Goal: Task Accomplishment & Management: Use online tool/utility

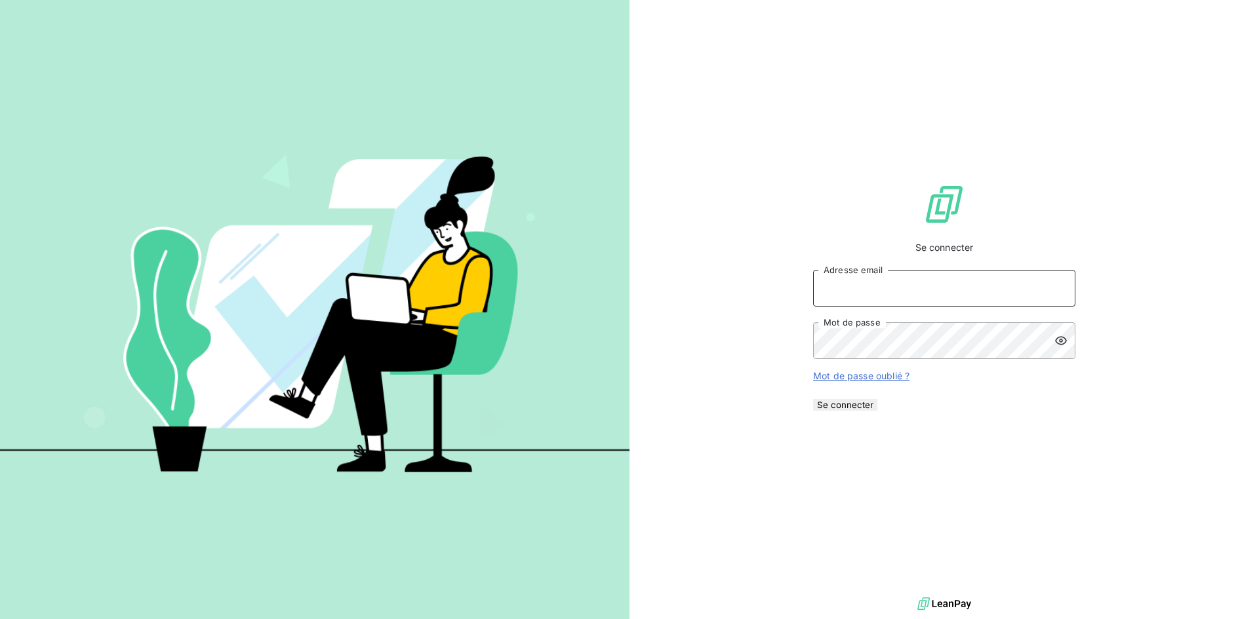
type input "[PERSON_NAME][EMAIL_ADDRESS][DOMAIN_NAME]"
click at [877, 410] on button "Se connecter" at bounding box center [845, 405] width 64 height 12
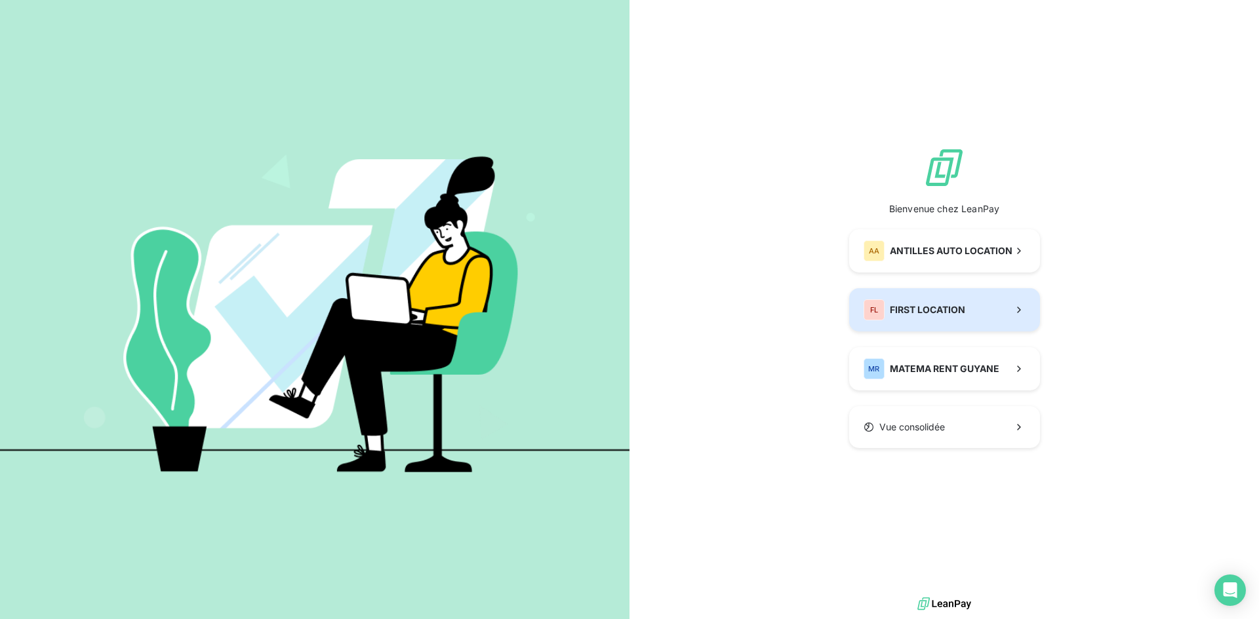
click at [956, 332] on button "FL FIRST LOCATION" at bounding box center [944, 309] width 191 height 43
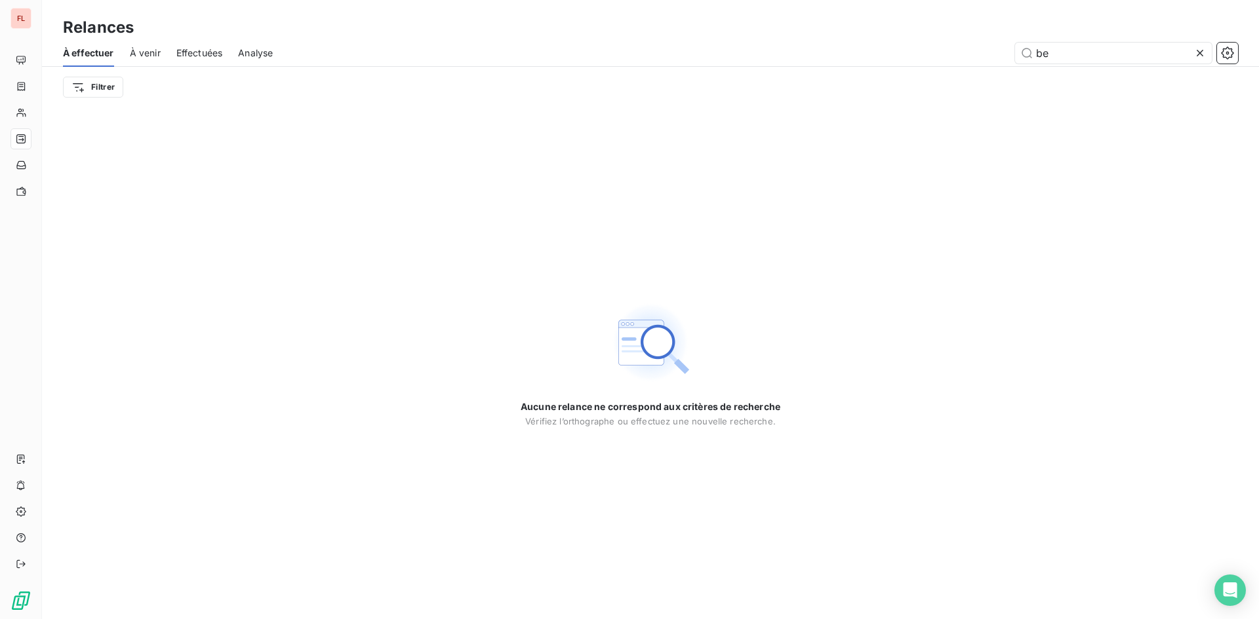
type input "b"
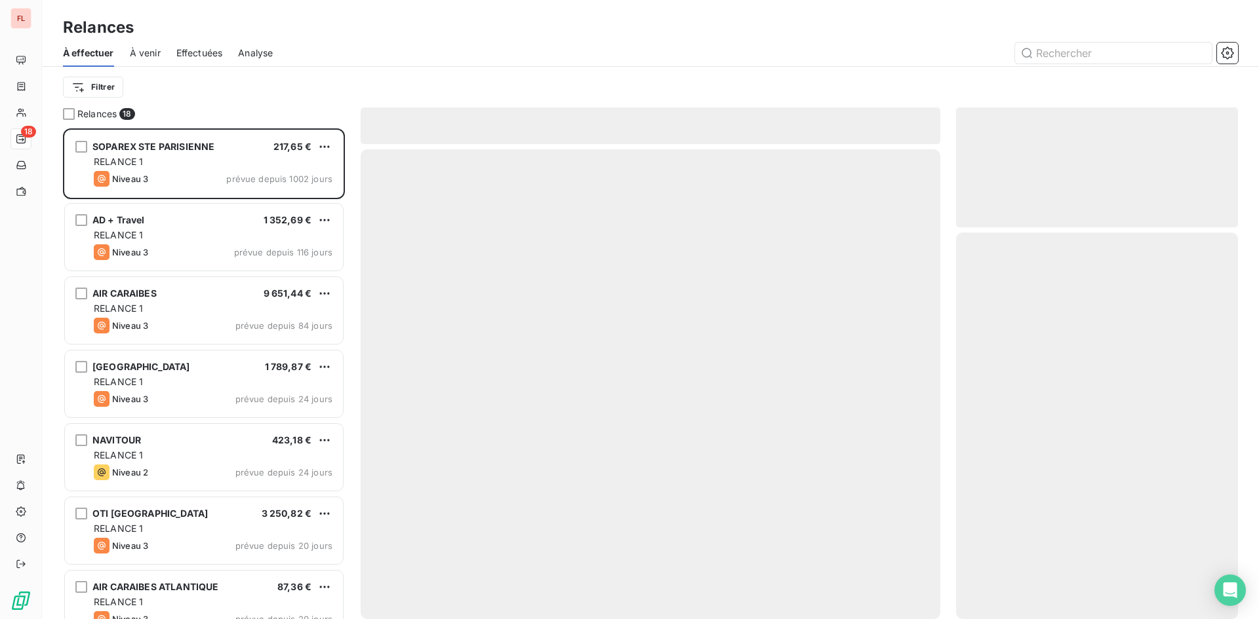
scroll to position [481, 272]
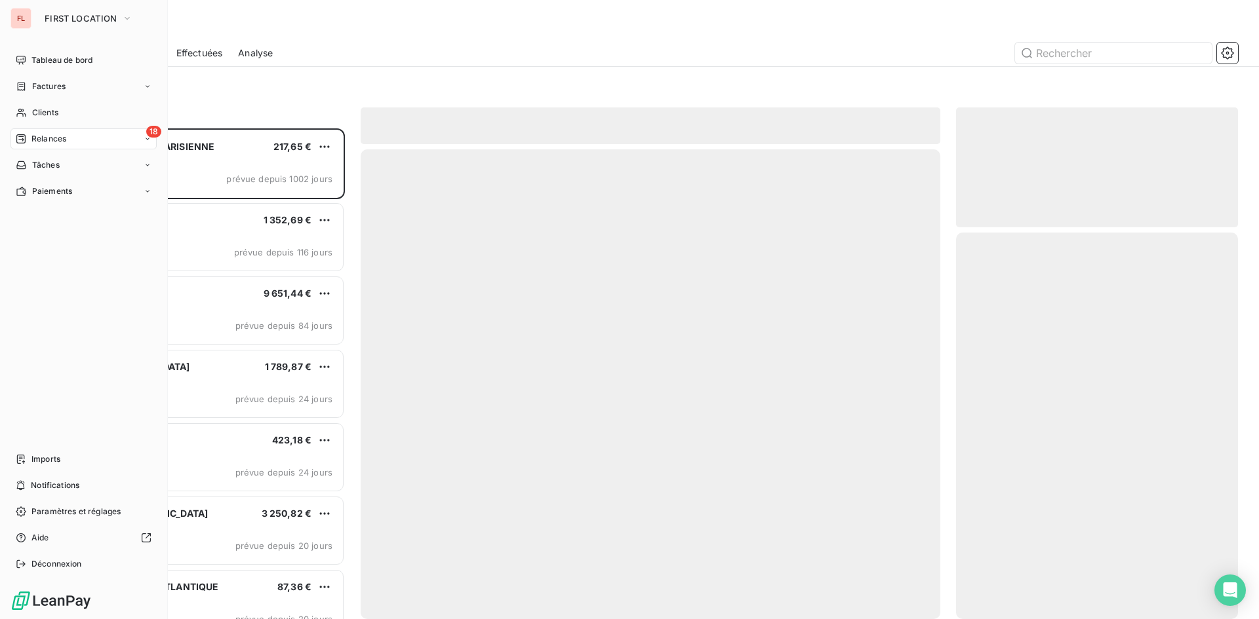
click at [52, 139] on span "Relances" at bounding box center [48, 139] width 35 height 12
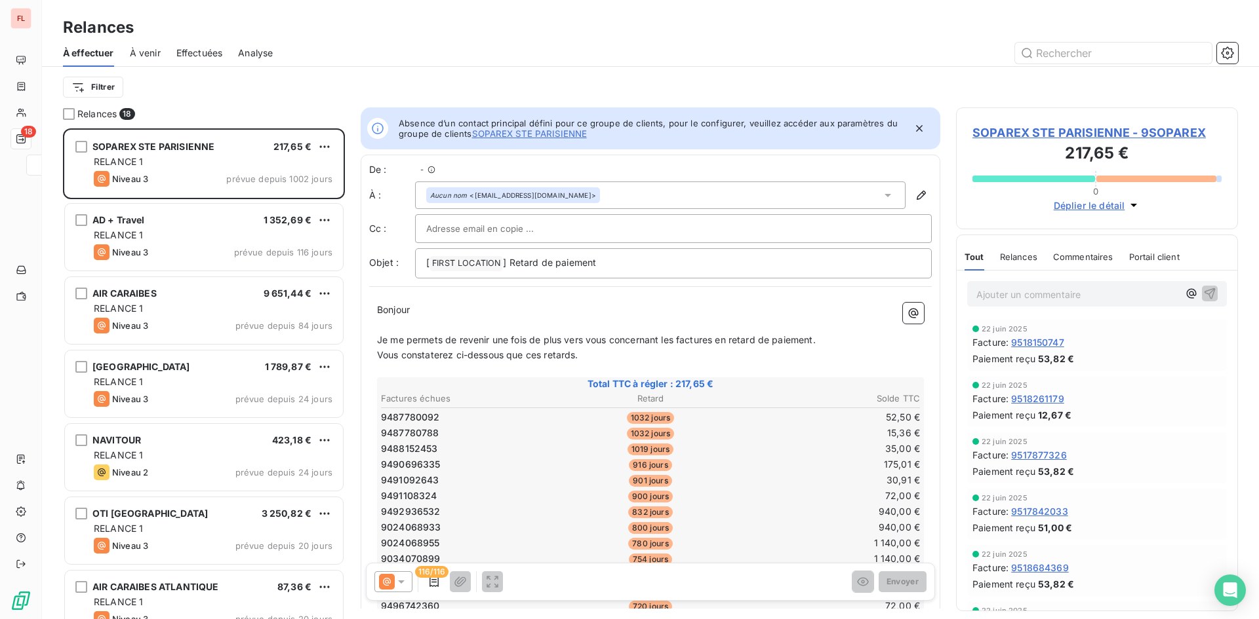
scroll to position [10, 10]
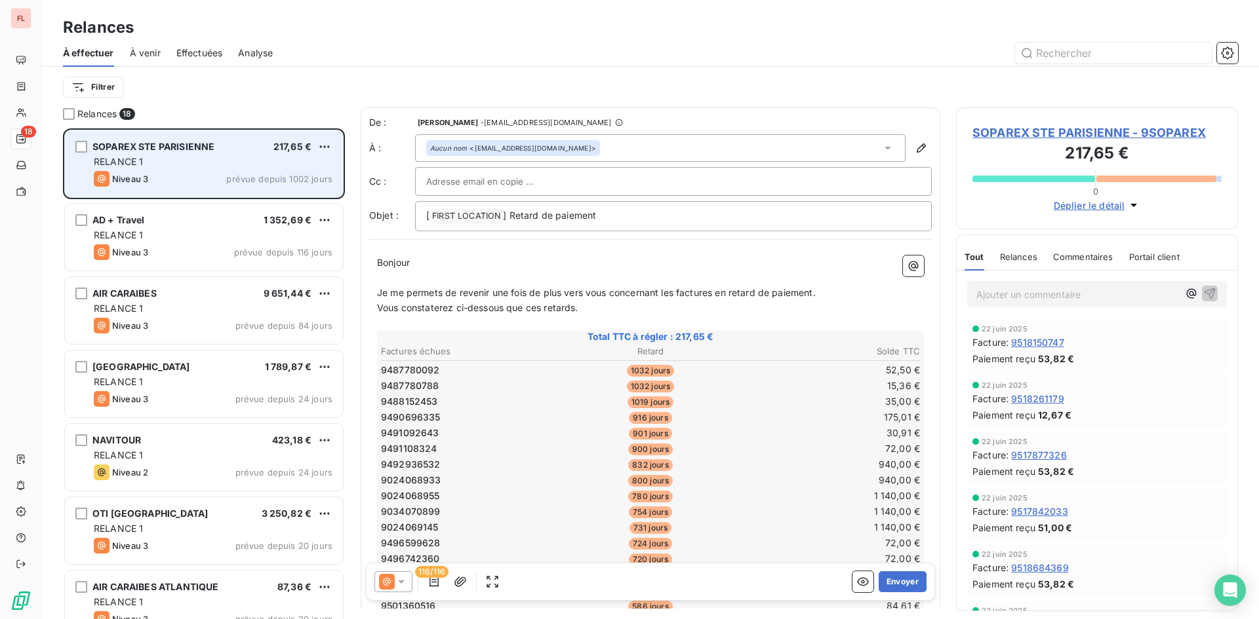
click at [204, 161] on div "RELANCE 1" at bounding box center [213, 161] width 239 height 13
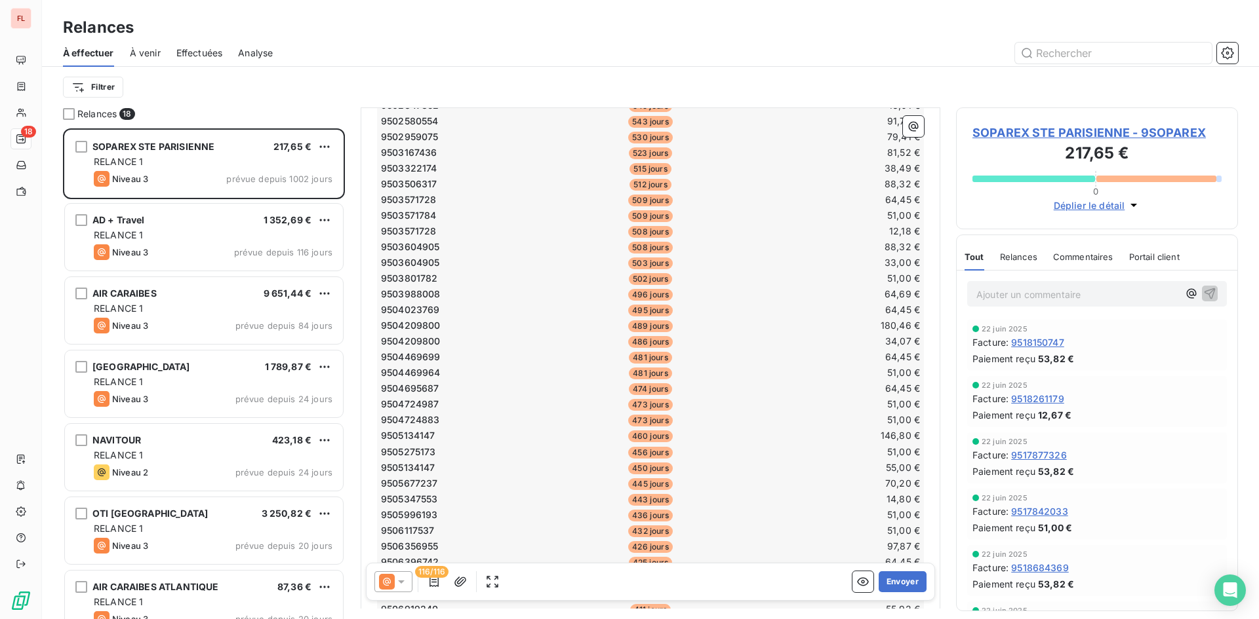
scroll to position [328, 0]
click at [1088, 262] on span "Commentaires" at bounding box center [1083, 257] width 60 height 10
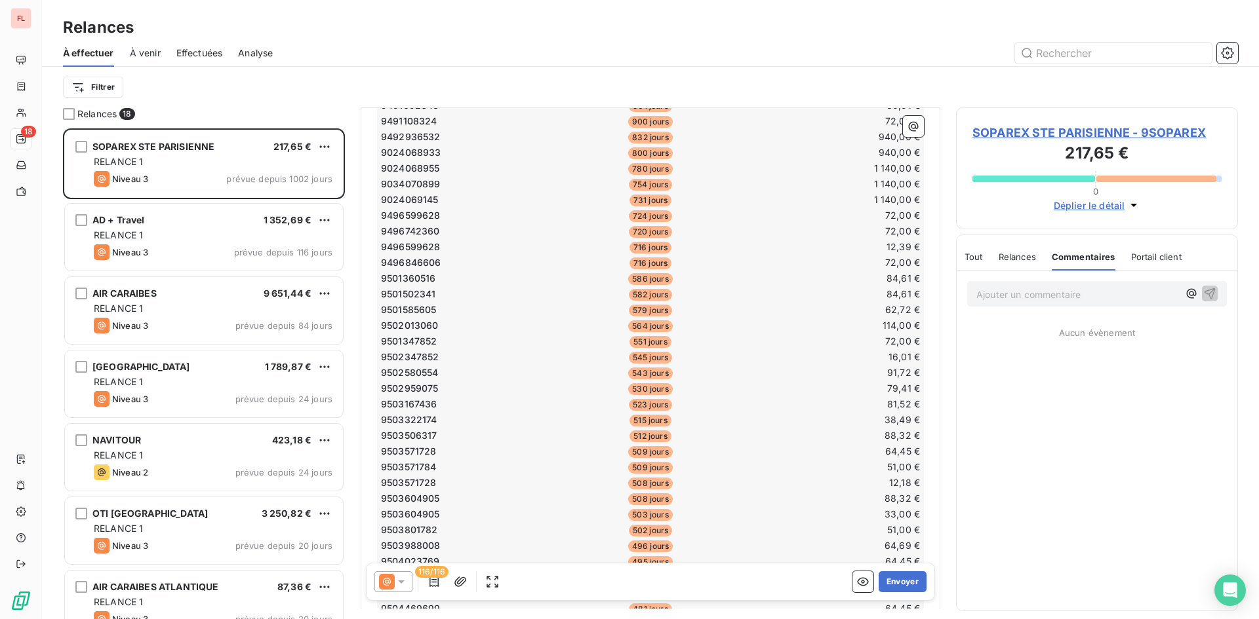
click at [1006, 254] on span "Relances" at bounding box center [1016, 257] width 37 height 10
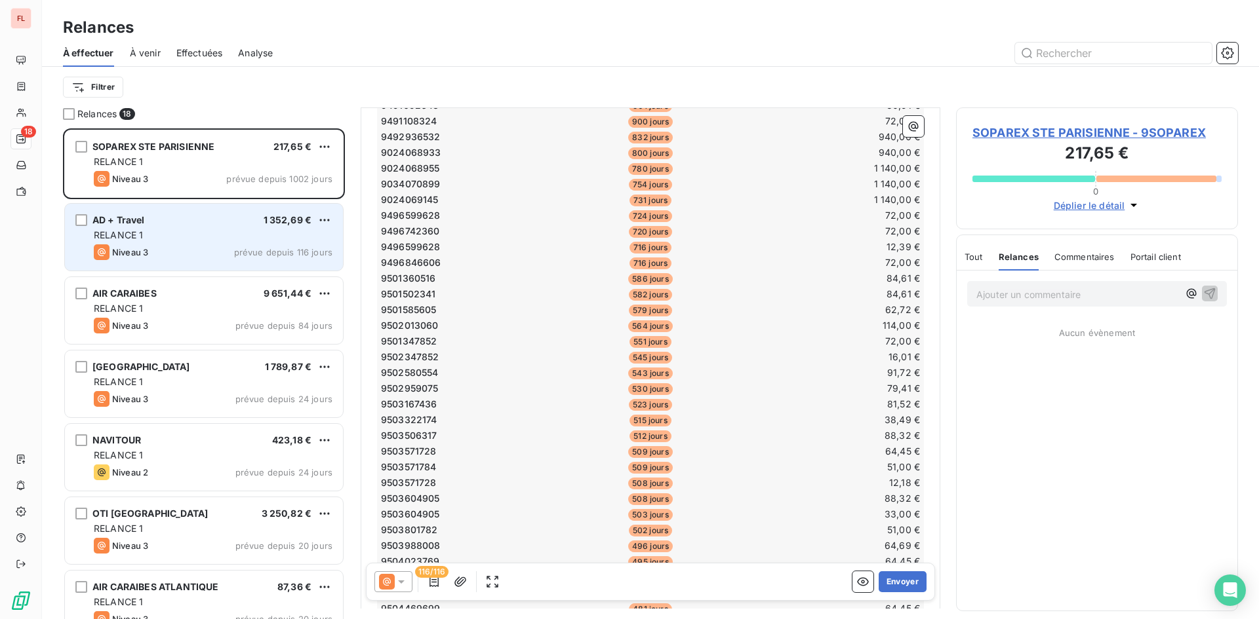
click at [271, 253] on span "prévue depuis 116 jours" at bounding box center [283, 252] width 98 height 10
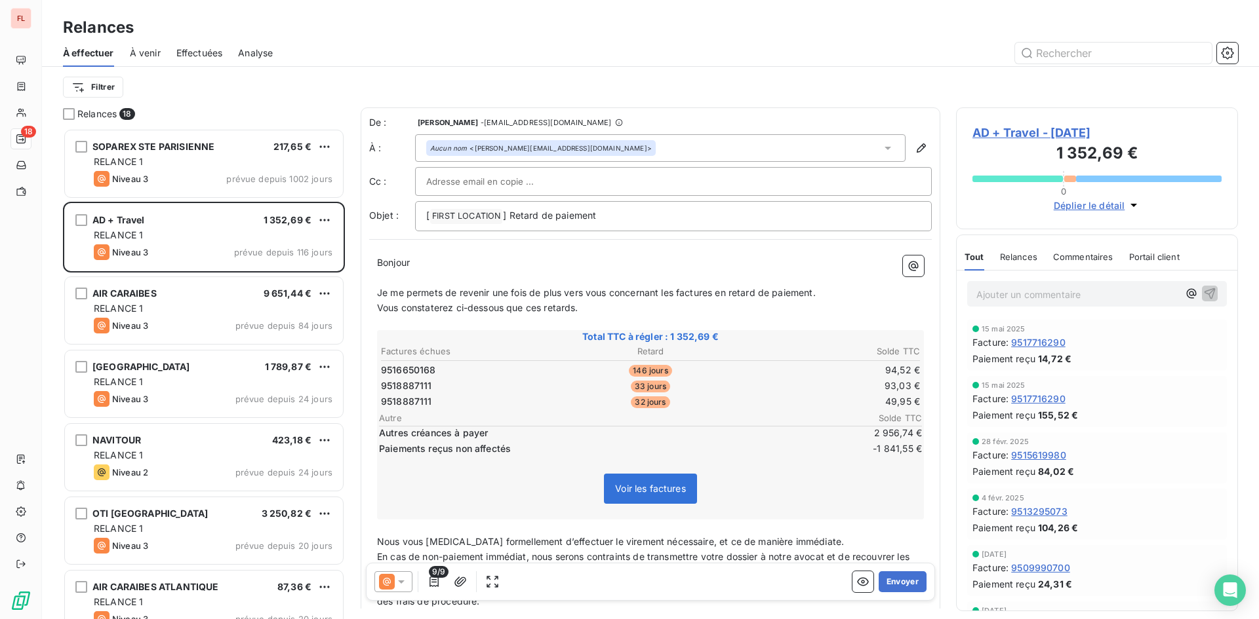
click at [1090, 254] on span "Commentaires" at bounding box center [1083, 257] width 60 height 10
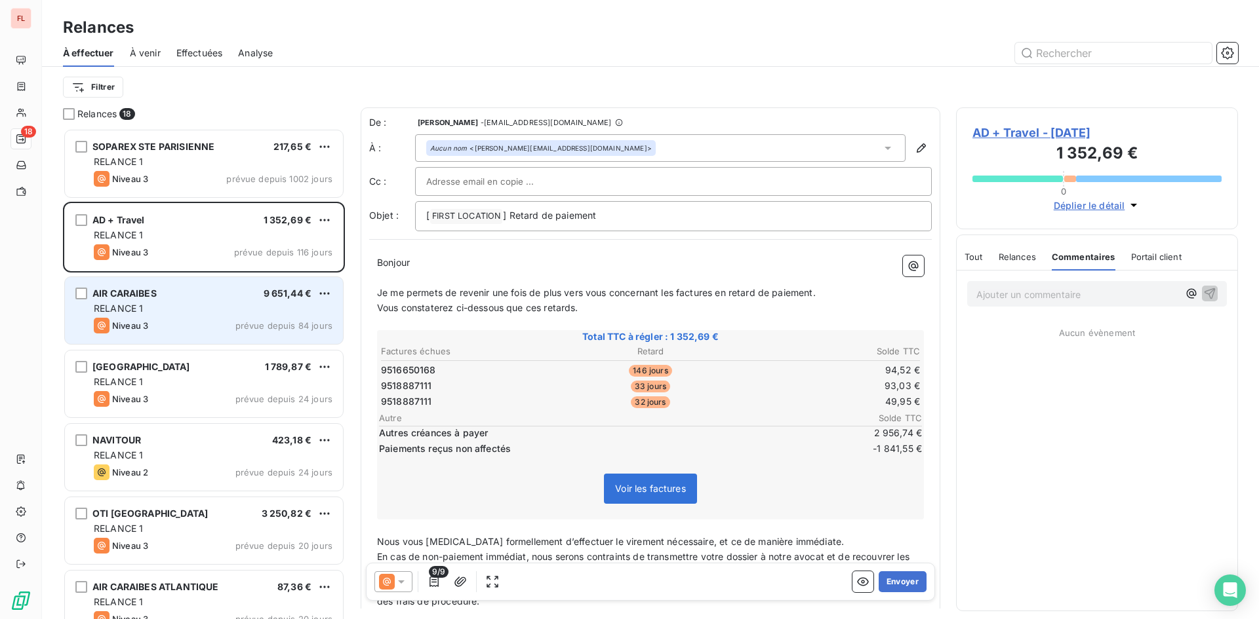
click at [271, 317] on div "AIR CARAIBES 9 651,44 € RELANCE 1 Niveau 3 prévue depuis 84 jours" at bounding box center [204, 310] width 278 height 67
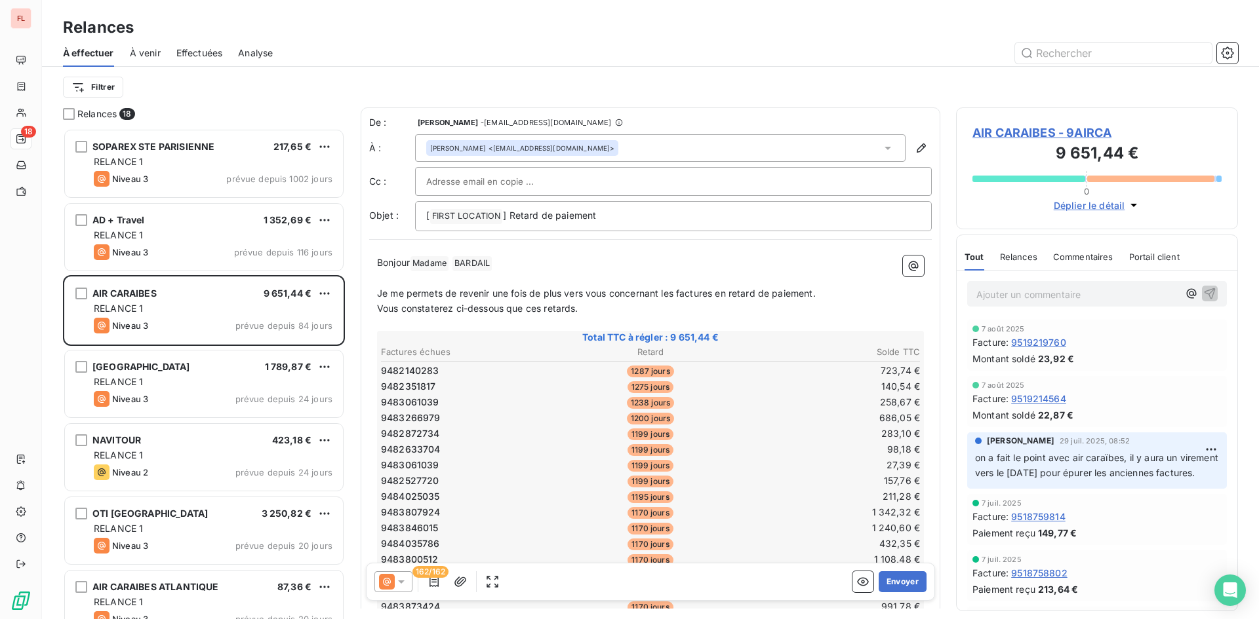
click at [1093, 258] on span "Commentaires" at bounding box center [1083, 257] width 60 height 10
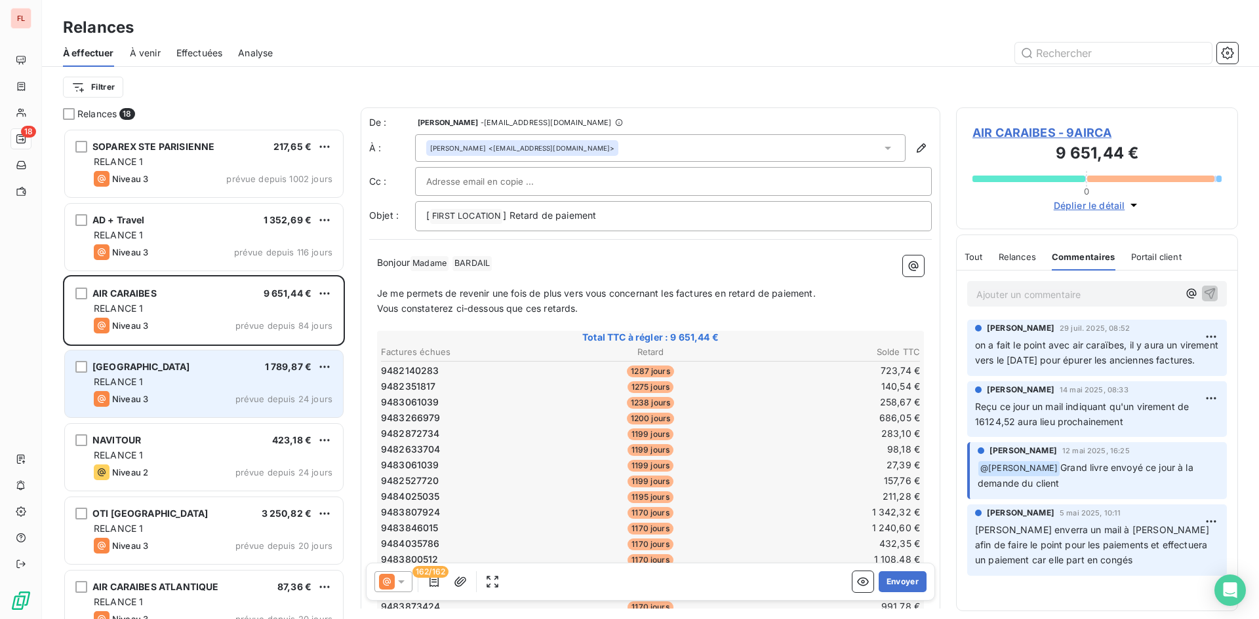
click at [270, 370] on span "1 789,87 €" at bounding box center [288, 366] width 47 height 11
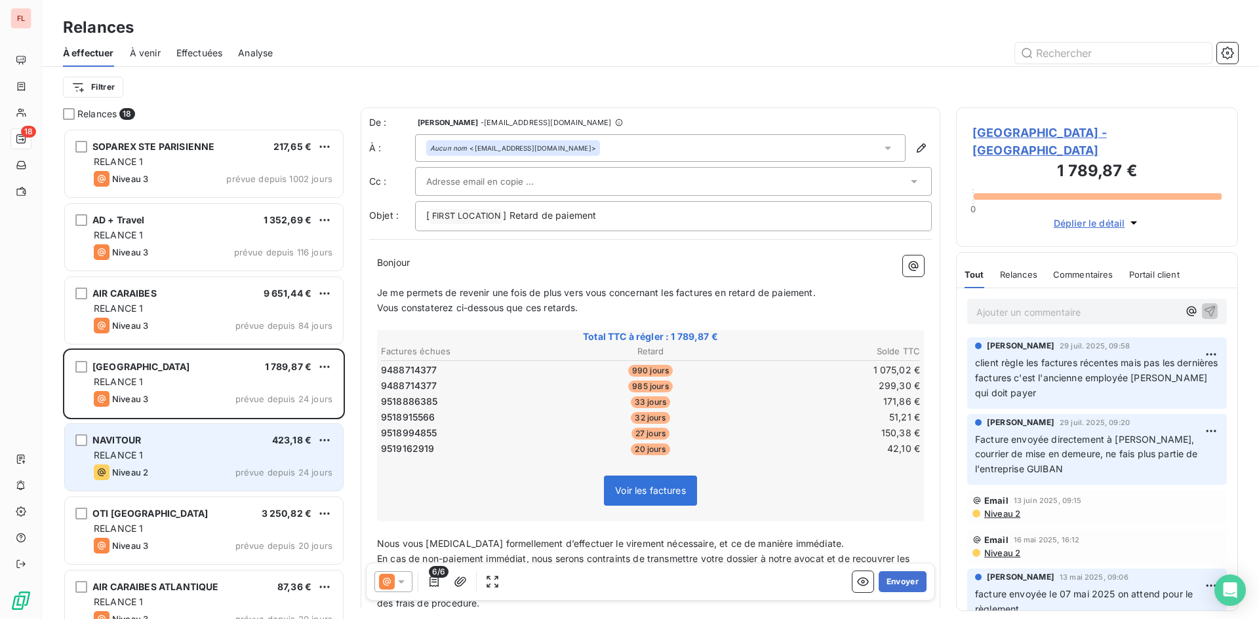
click at [217, 474] on div "Niveau 2 prévue depuis 24 jours" at bounding box center [213, 473] width 239 height 16
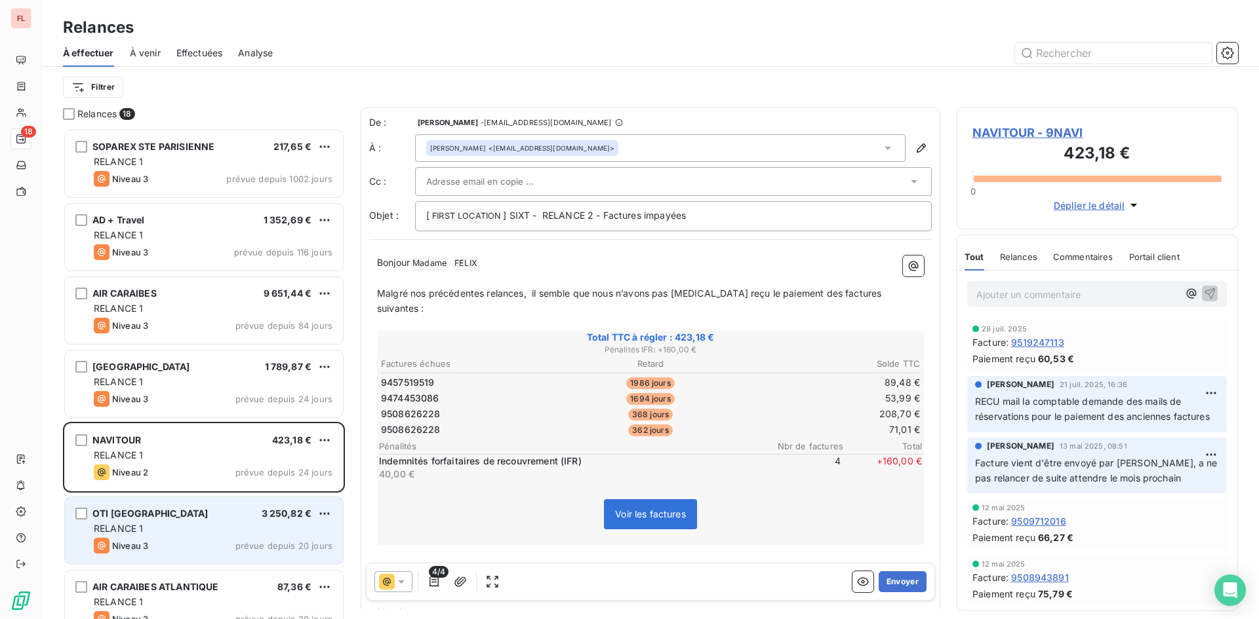
click at [250, 542] on span "prévue depuis 20 jours" at bounding box center [283, 546] width 97 height 10
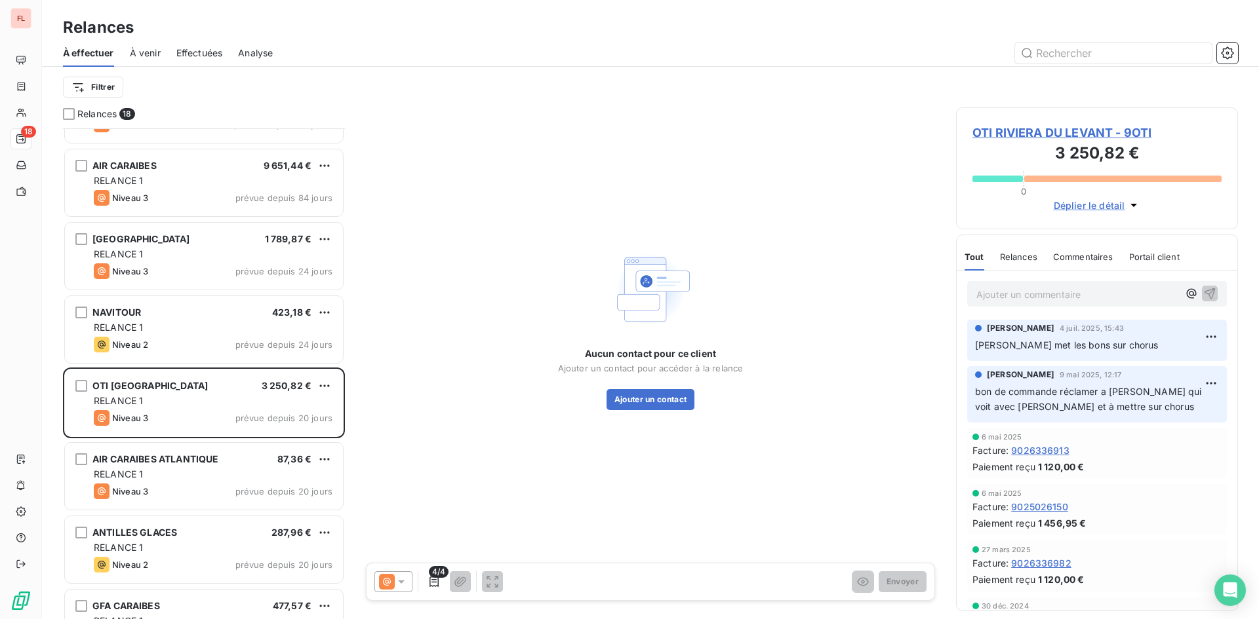
scroll to position [132, 0]
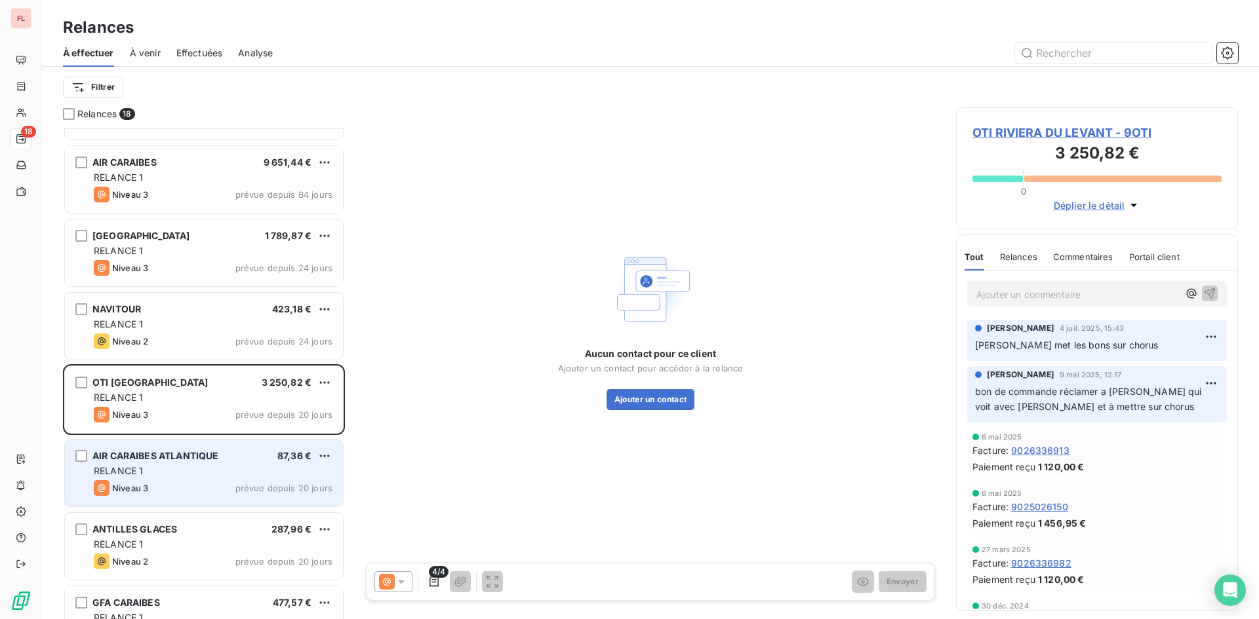
click at [261, 484] on span "prévue depuis 20 jours" at bounding box center [283, 488] width 97 height 10
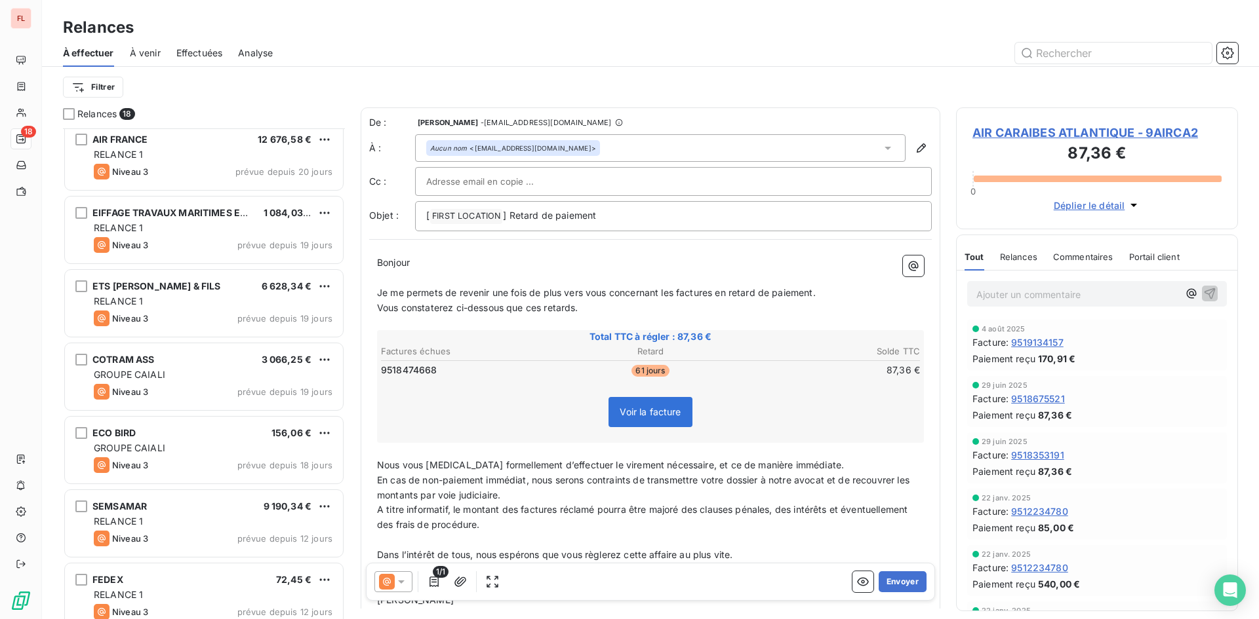
scroll to position [831, 0]
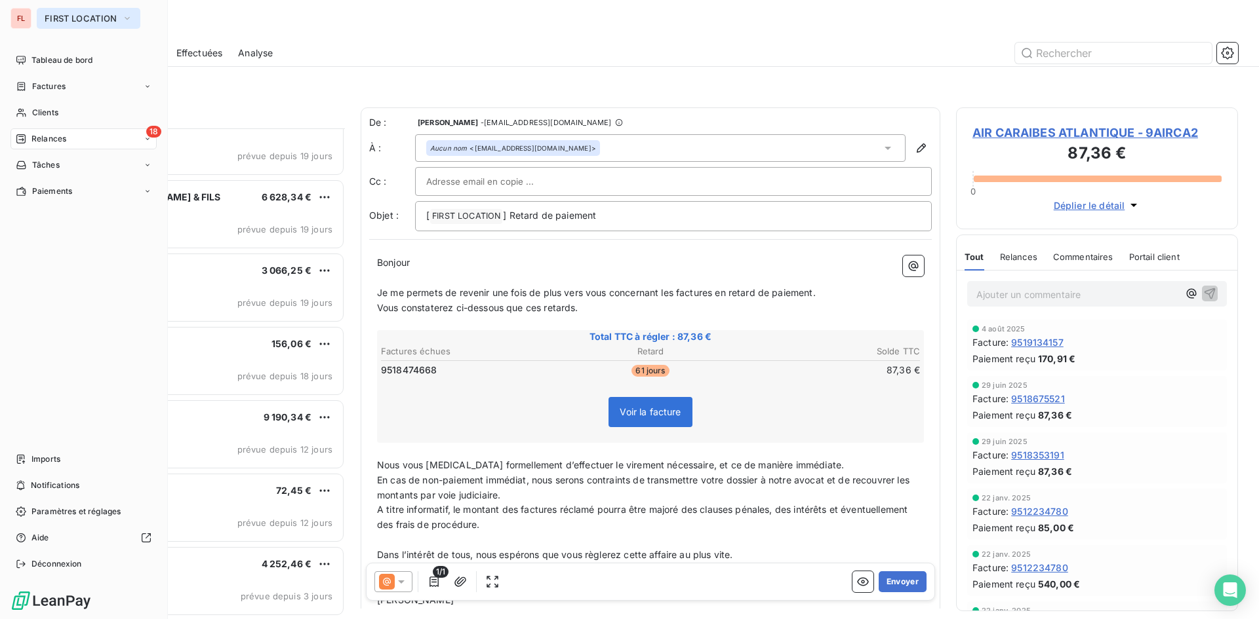
click at [134, 18] on button "FIRST LOCATION" at bounding box center [89, 18] width 104 height 21
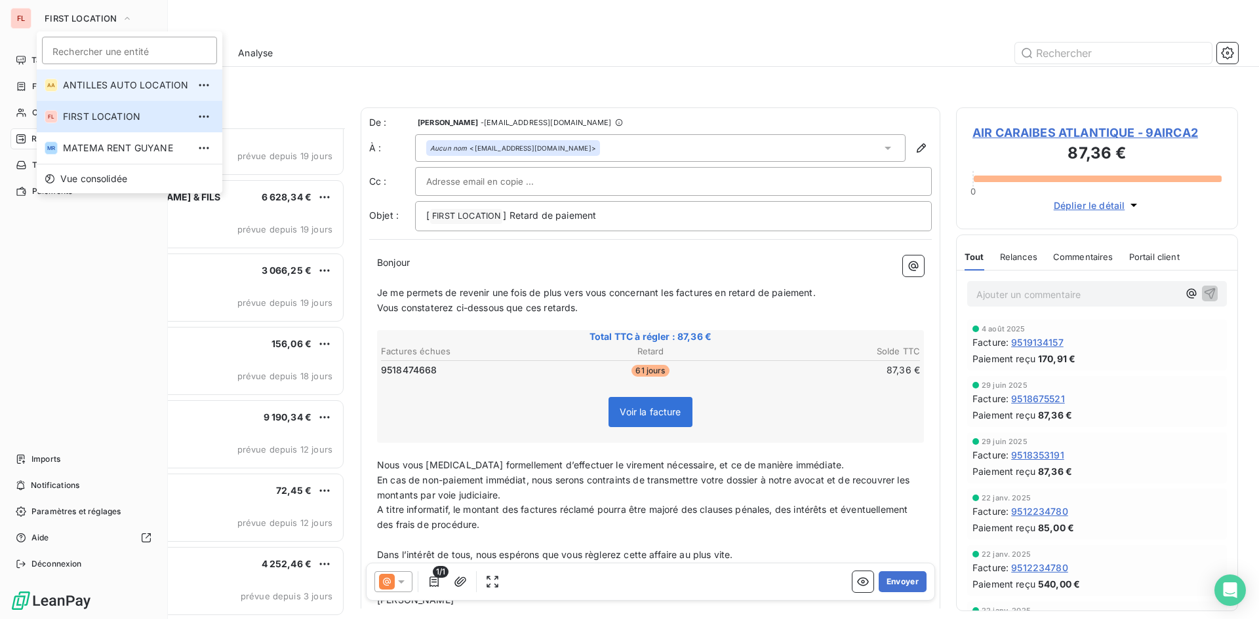
click at [153, 87] on span "ANTILLES AUTO LOCATION" at bounding box center [125, 85] width 125 height 13
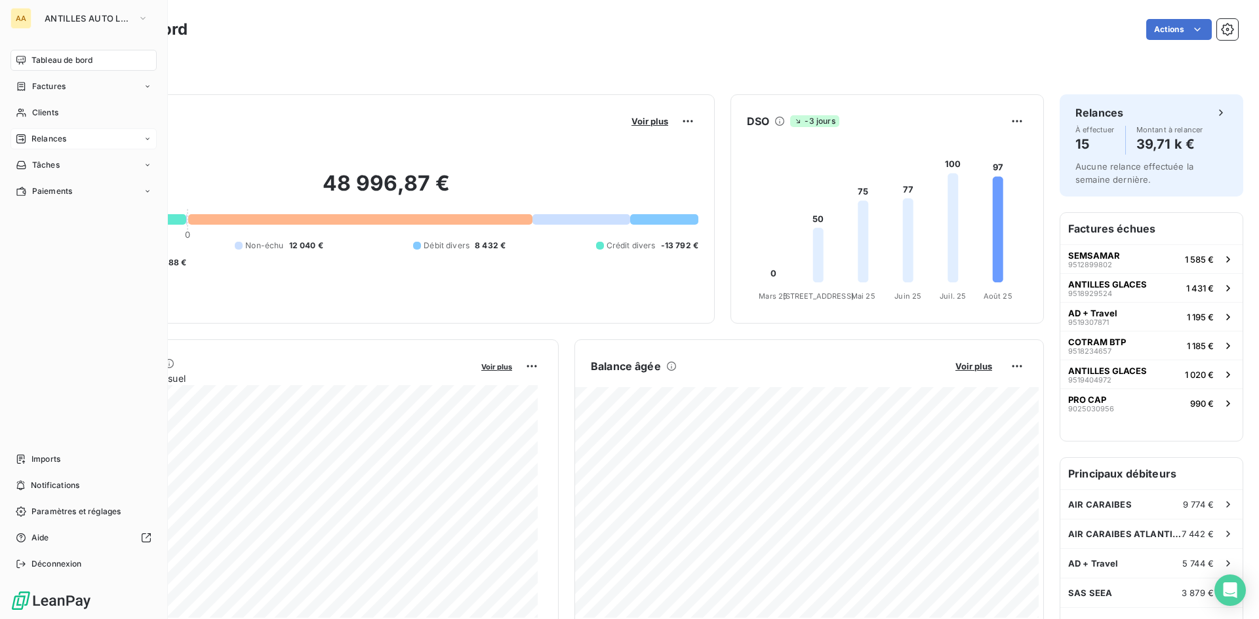
click at [81, 144] on div "Relances" at bounding box center [83, 138] width 146 height 21
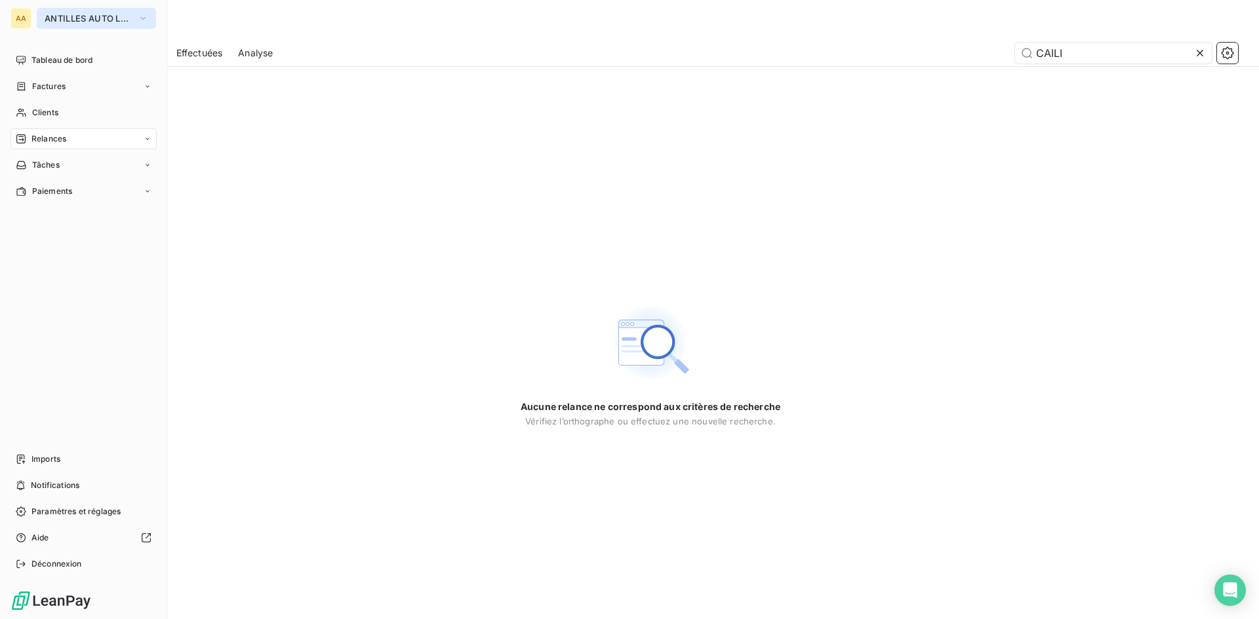
click at [146, 22] on icon "button" at bounding box center [143, 18] width 10 height 13
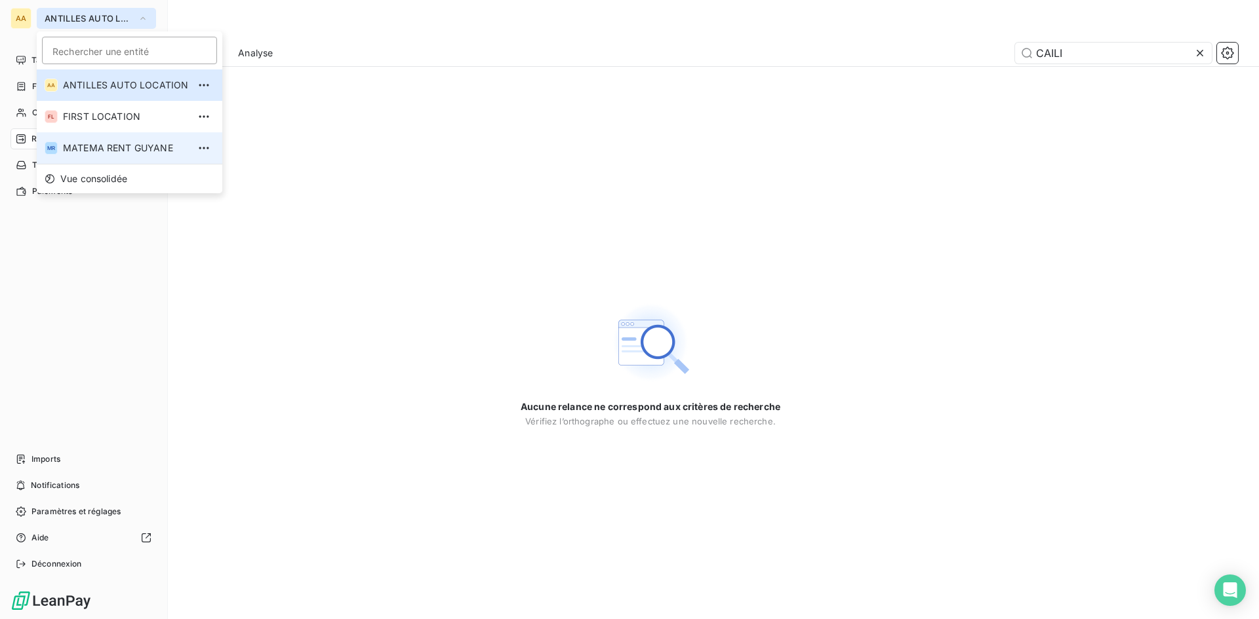
click at [141, 145] on span "MATEMA RENT GUYANE" at bounding box center [125, 148] width 125 height 13
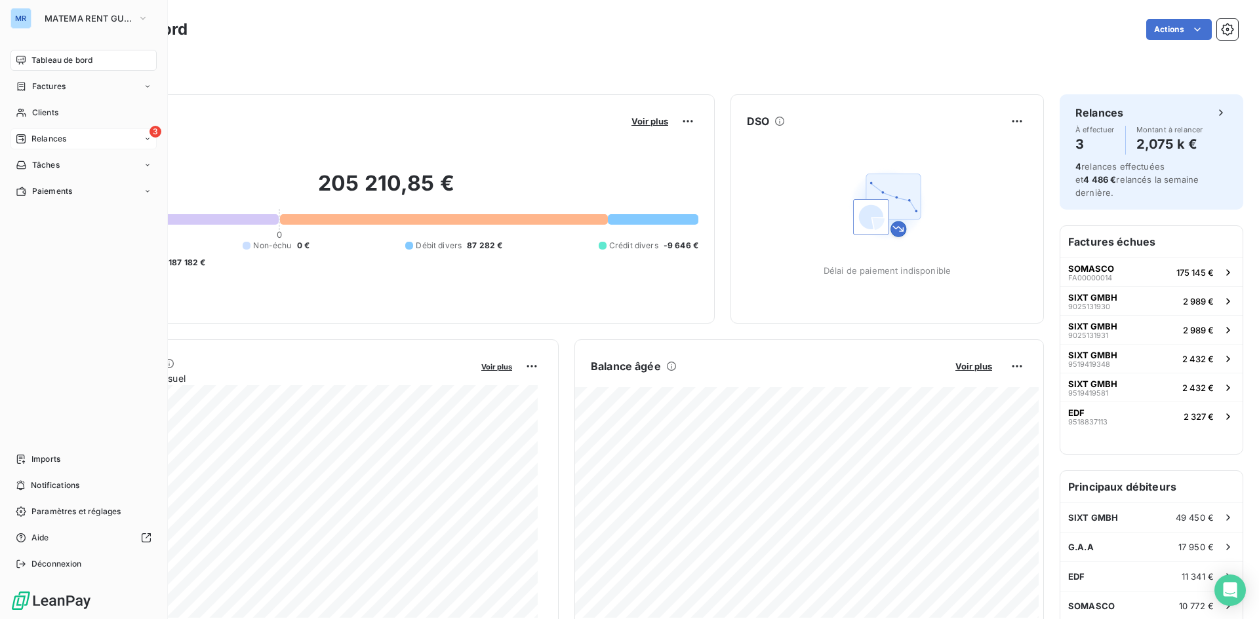
click at [31, 138] on div "Relances" at bounding box center [41, 139] width 50 height 12
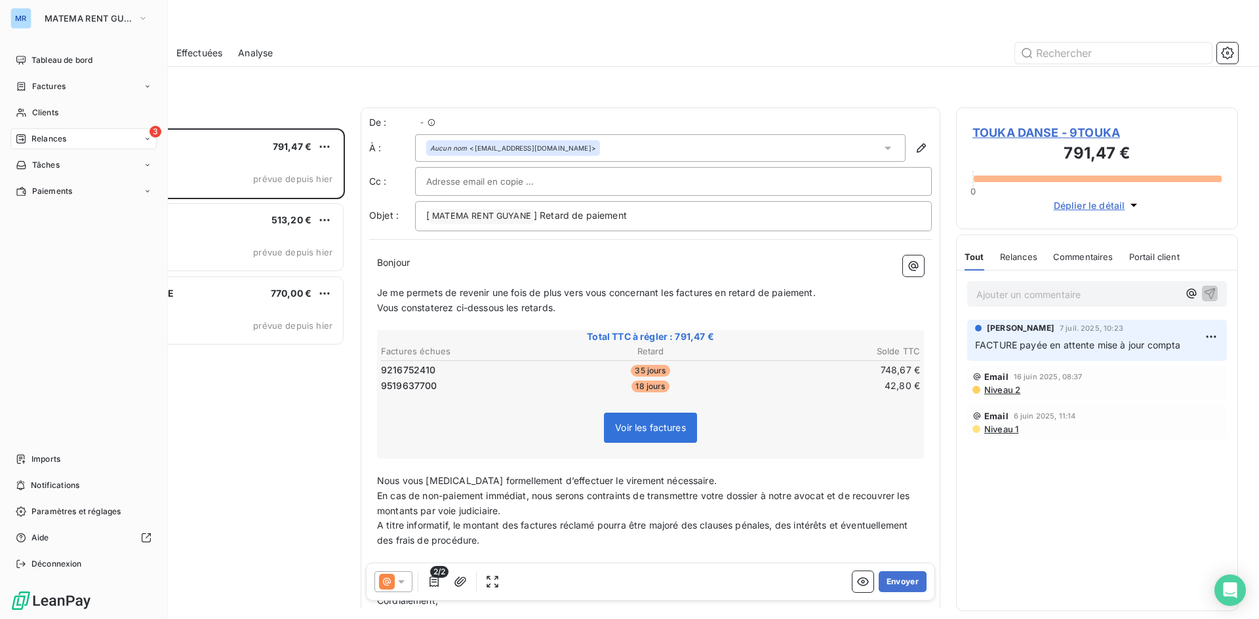
scroll to position [481, 272]
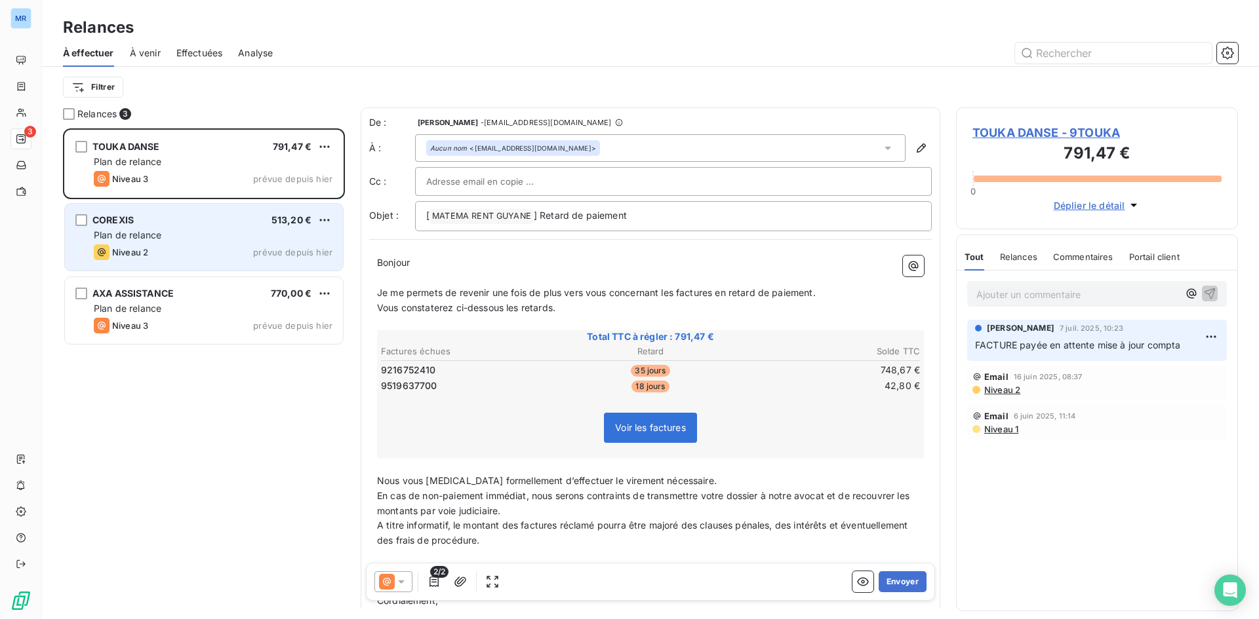
click at [299, 233] on div "Plan de relance" at bounding box center [213, 235] width 239 height 13
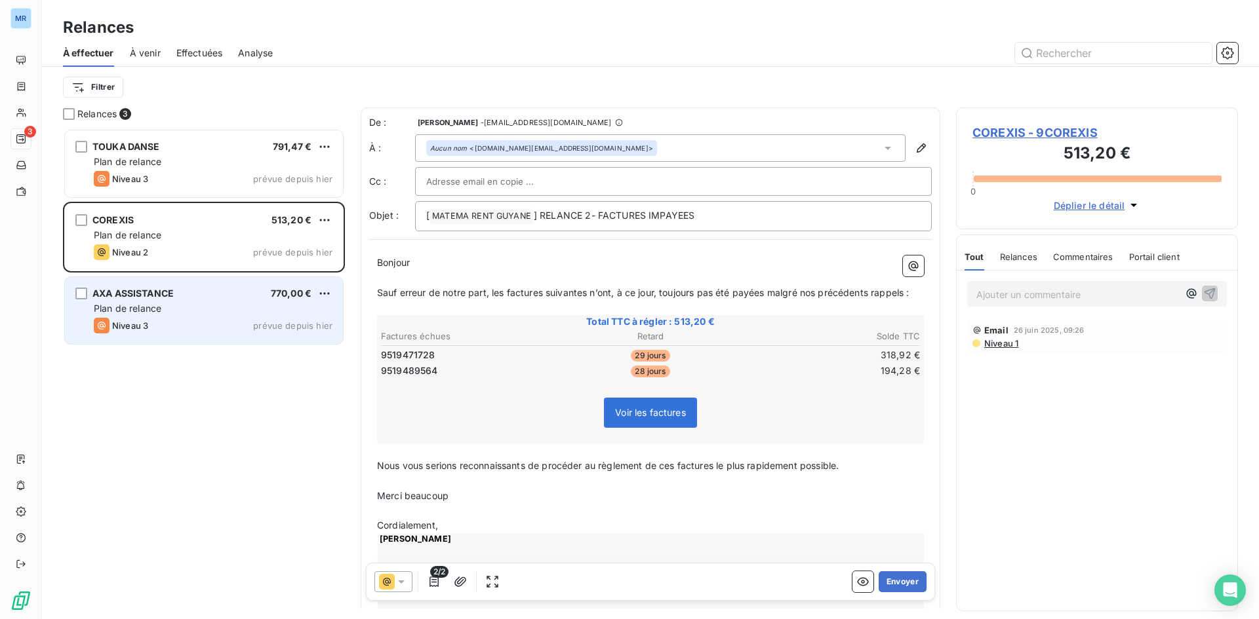
click at [266, 312] on div "Plan de relance" at bounding box center [213, 308] width 239 height 13
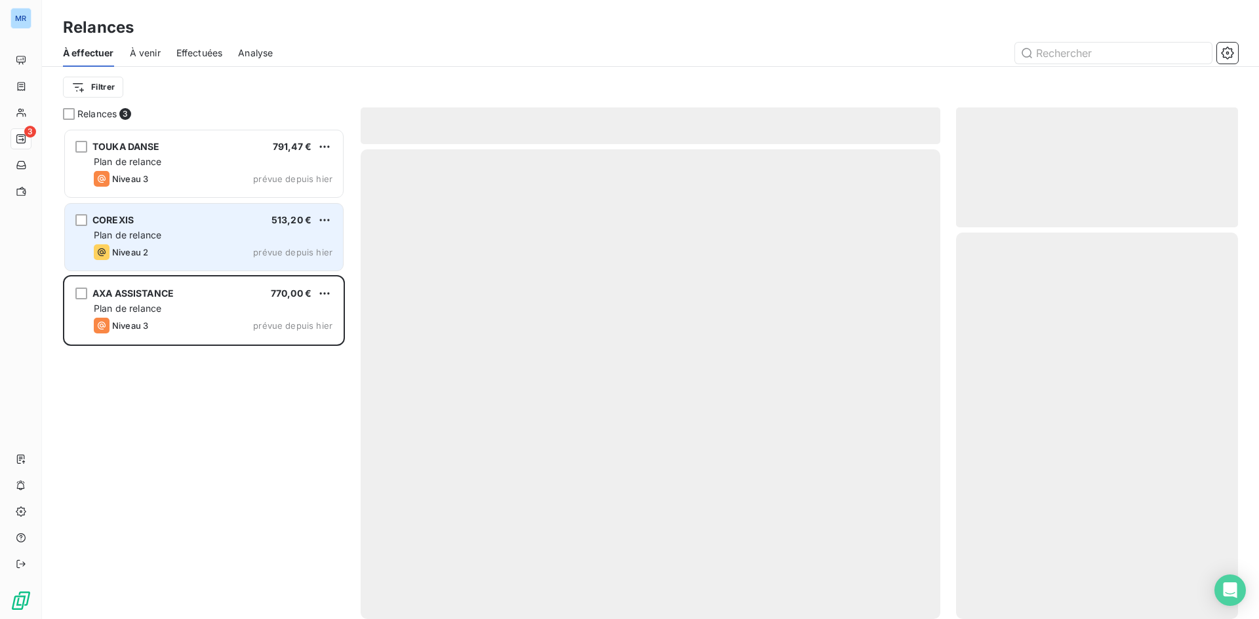
click at [258, 245] on div "Niveau 2 prévue depuis hier" at bounding box center [213, 253] width 239 height 16
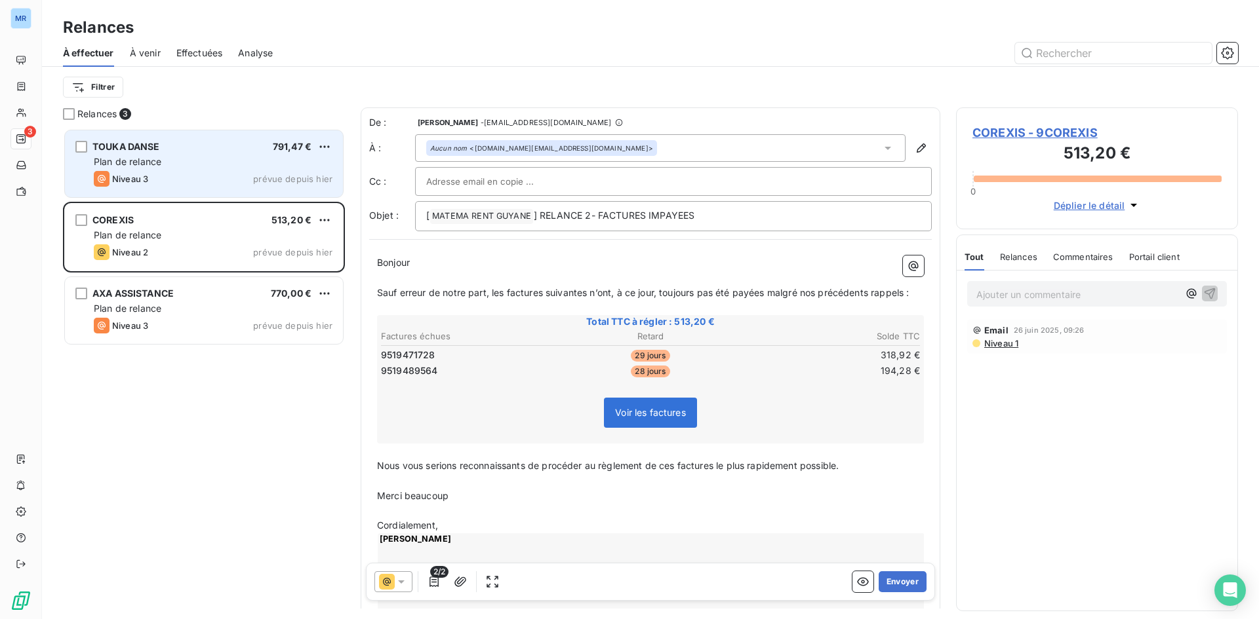
drag, startPoint x: 268, startPoint y: 170, endPoint x: 264, endPoint y: 177, distance: 8.5
click at [268, 171] on div "TOUKA DANSE 791,47 € Plan de relance Niveau 3 prévue depuis hier" at bounding box center [204, 163] width 278 height 67
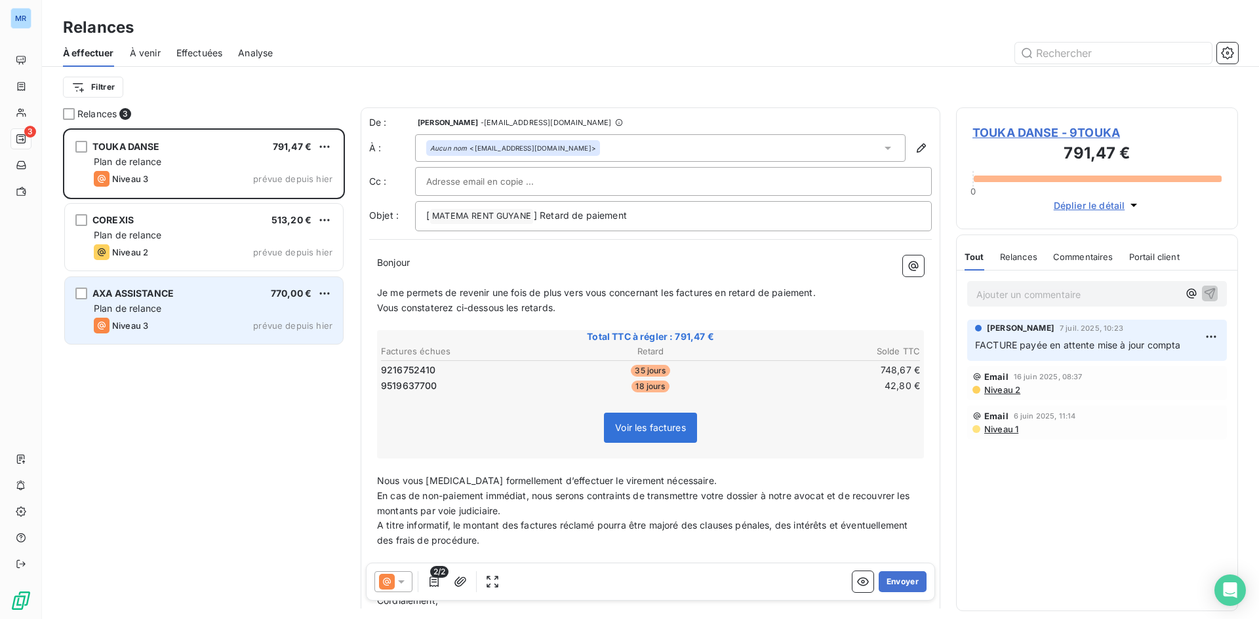
click at [254, 307] on div "Plan de relance" at bounding box center [213, 308] width 239 height 13
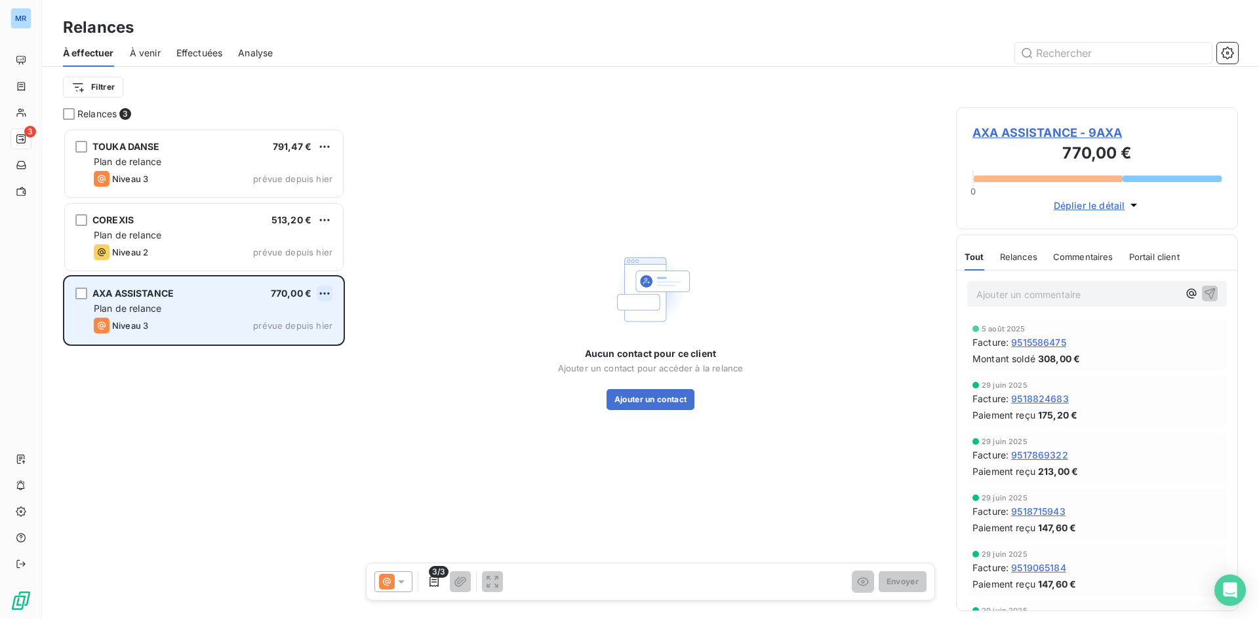
click at [331, 291] on html "MR 3 Relances À effectuer À venir Effectuées Analyse Filtrer Relances 3 TOUKA D…" at bounding box center [629, 309] width 1259 height 619
click at [292, 345] on div "Passer cette action" at bounding box center [267, 343] width 117 height 21
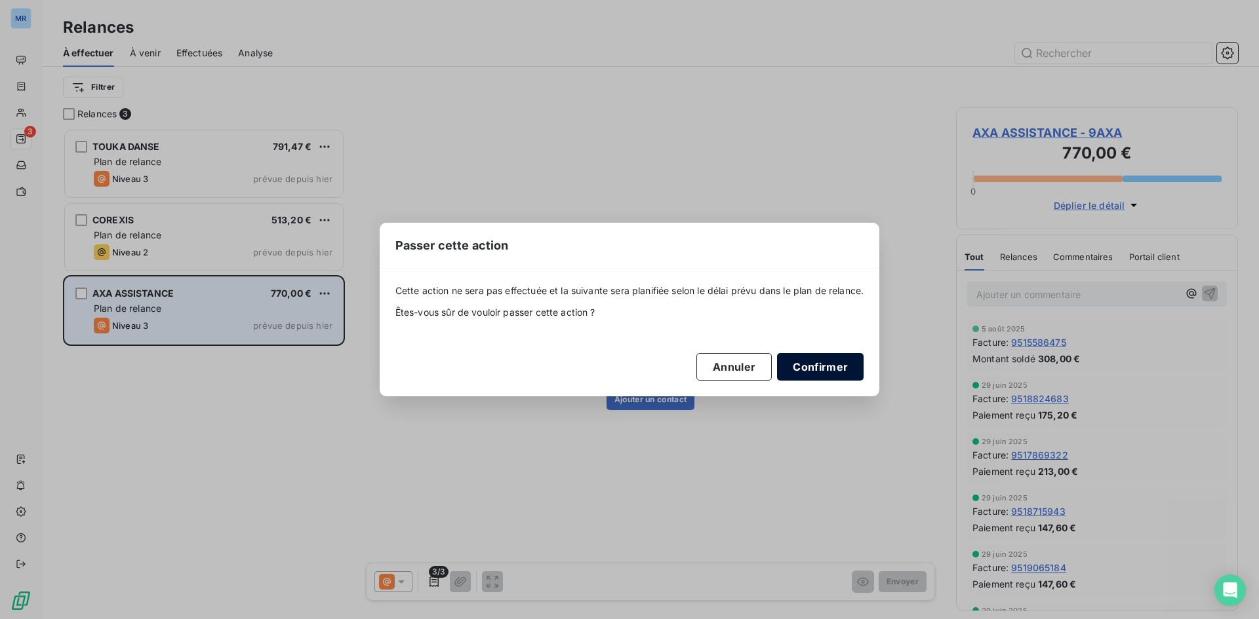
click at [818, 364] on button "Confirmer" at bounding box center [820, 367] width 87 height 28
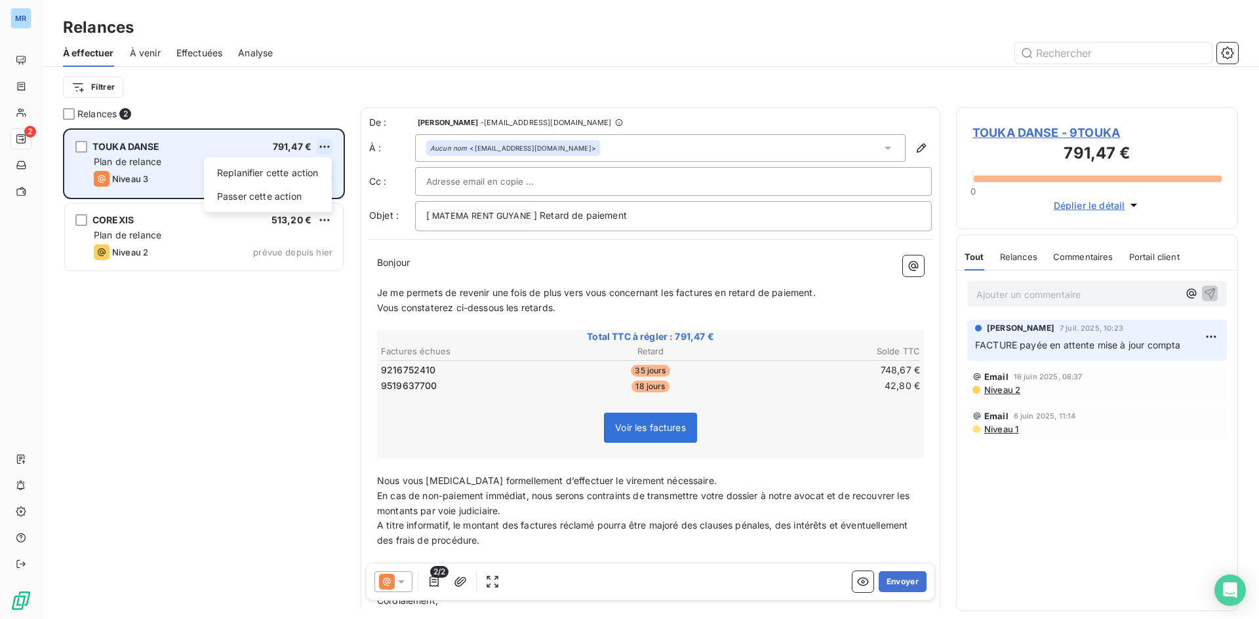
click at [318, 151] on html "MR 2 Relances À effectuer À venir Effectuées Analyse Filtrer Relances 2 TOUKA D…" at bounding box center [629, 309] width 1259 height 619
click at [307, 199] on div "Passer cette action" at bounding box center [267, 196] width 117 height 21
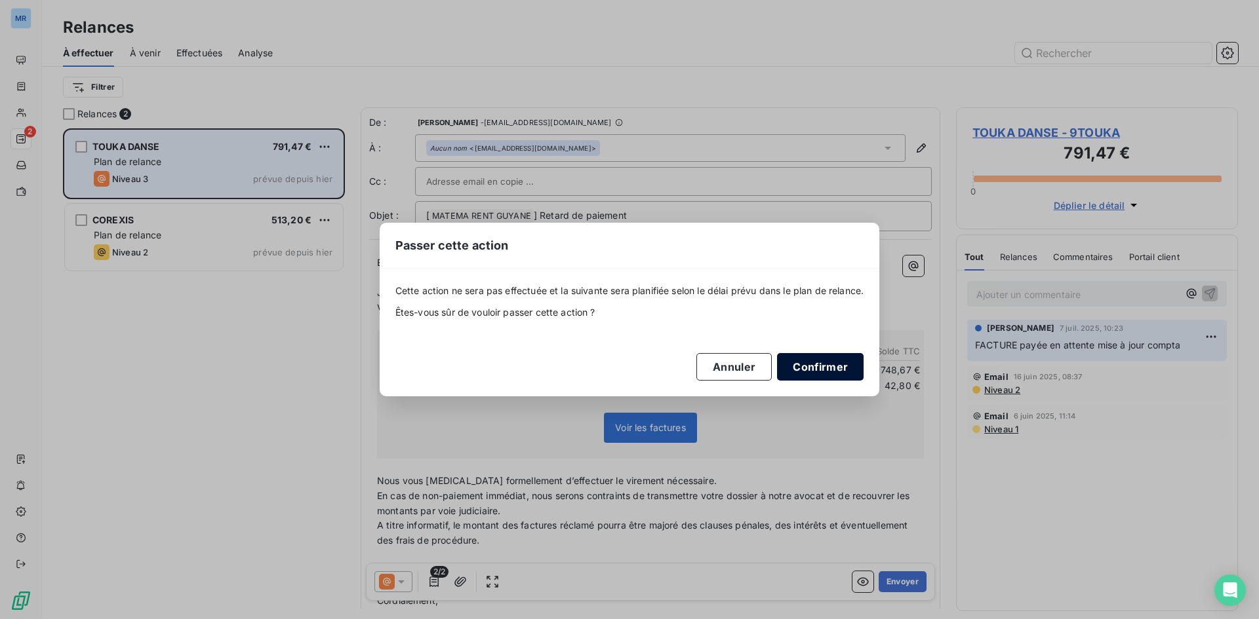
click at [793, 372] on button "Confirmer" at bounding box center [820, 367] width 87 height 28
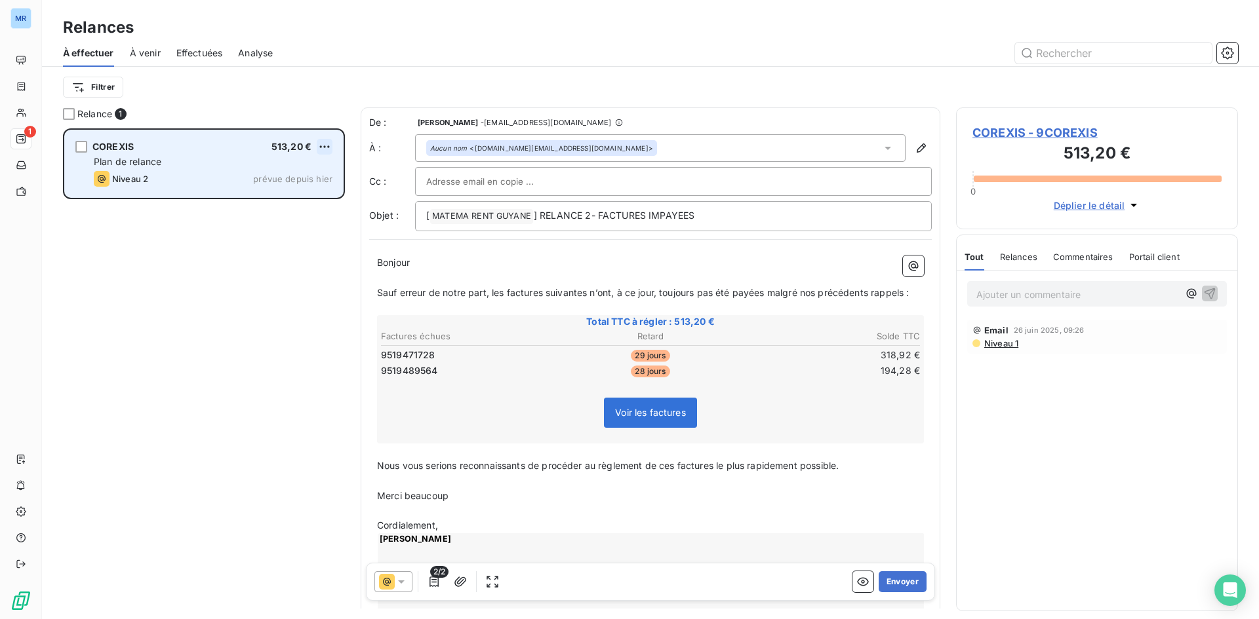
click at [323, 146] on html "MR 1 Relances À effectuer À venir Effectuées Analyse Filtrer Relance 1 COREXIS …" at bounding box center [629, 309] width 1259 height 619
click at [288, 202] on div "Passer cette action" at bounding box center [267, 196] width 117 height 21
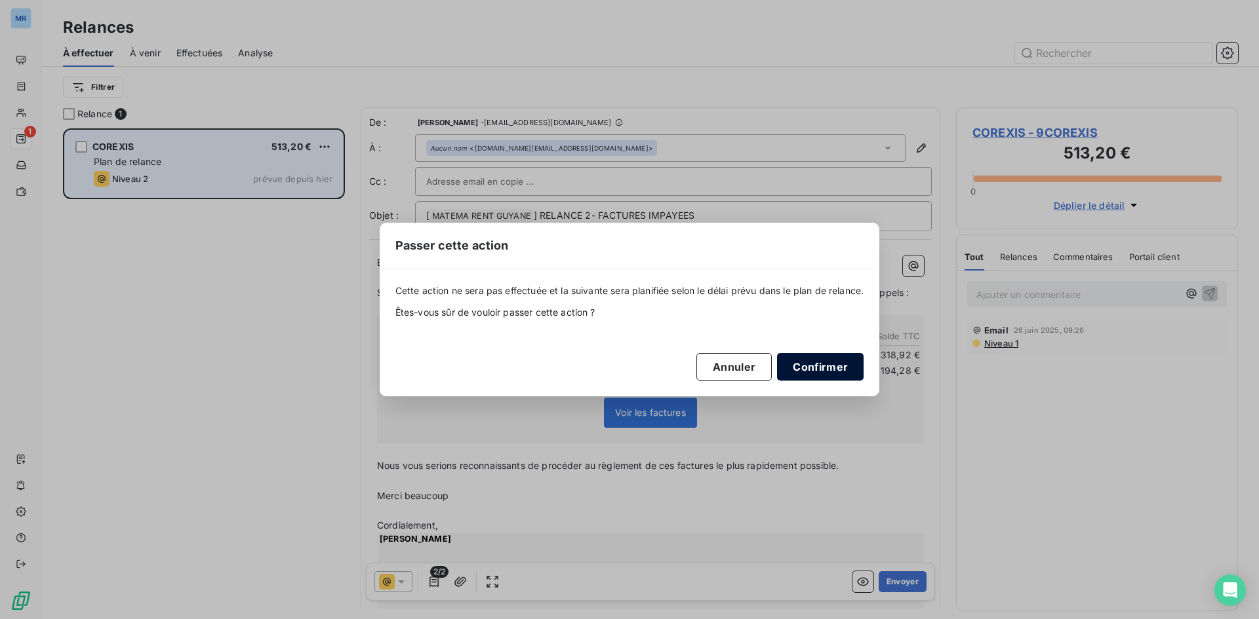
drag, startPoint x: 837, startPoint y: 366, endPoint x: 829, endPoint y: 368, distance: 8.1
click at [836, 367] on button "Confirmer" at bounding box center [820, 367] width 87 height 28
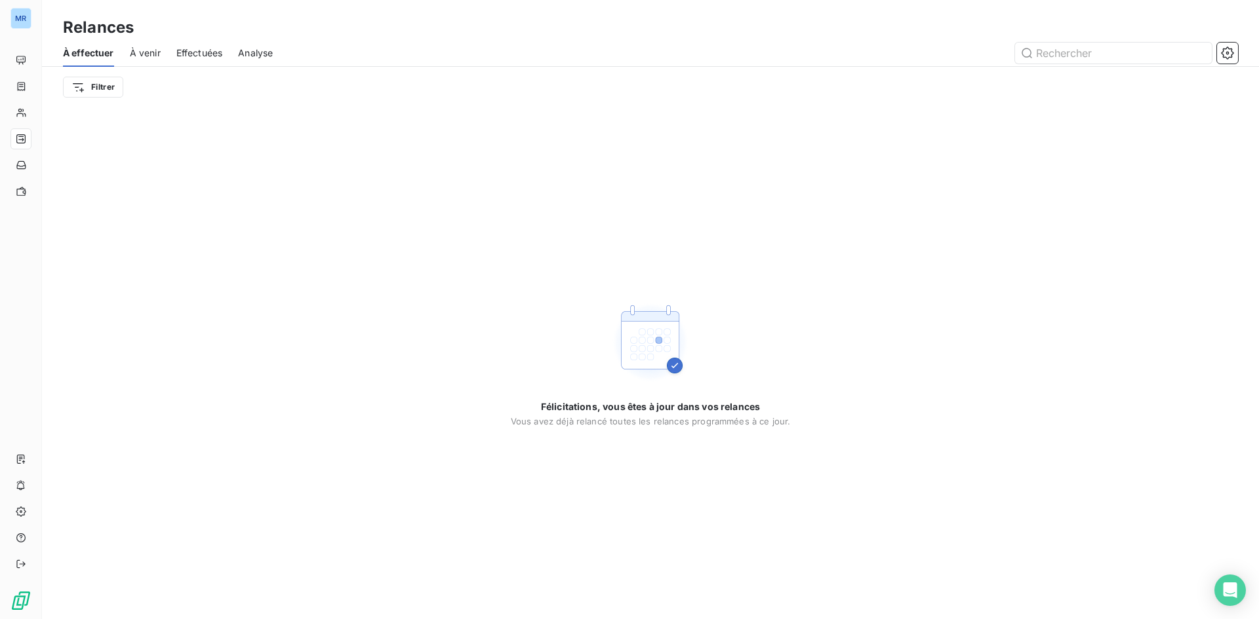
click at [146, 47] on span "À venir" at bounding box center [145, 53] width 31 height 13
click at [81, 51] on span "À effectuer" at bounding box center [87, 53] width 49 height 13
click at [197, 52] on span "Effectuées" at bounding box center [199, 53] width 47 height 13
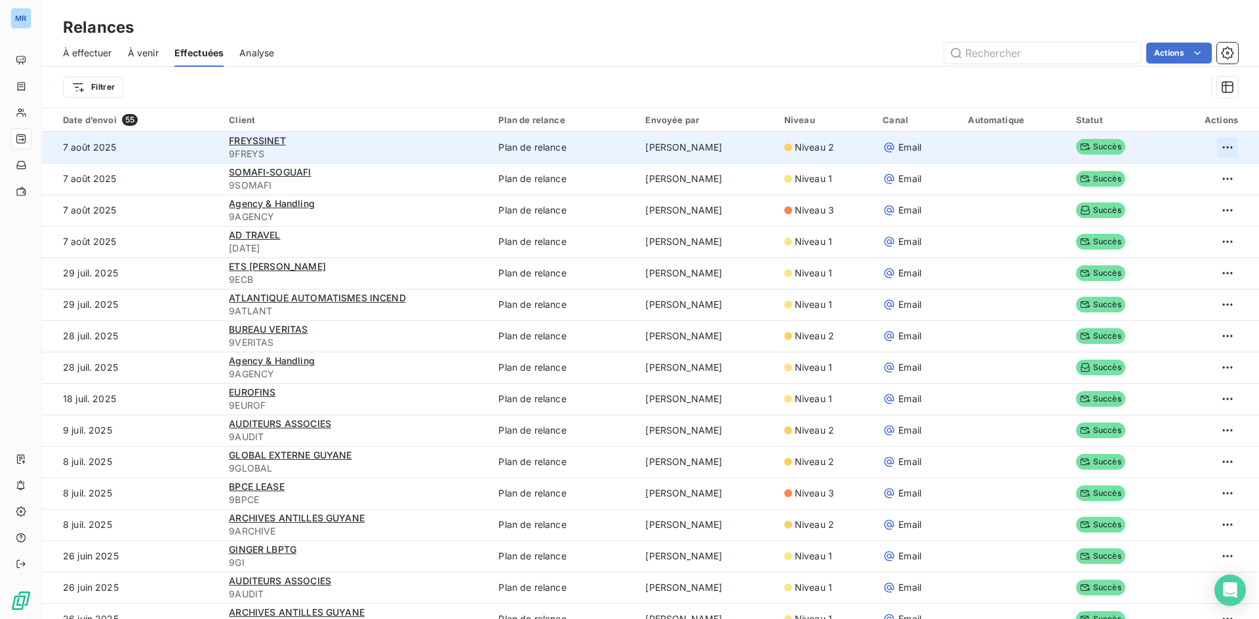
click at [1214, 144] on html "MR Relances À effectuer À venir Effectuées Analyse Actions Filtrer Date d’envoi…" at bounding box center [629, 309] width 1259 height 619
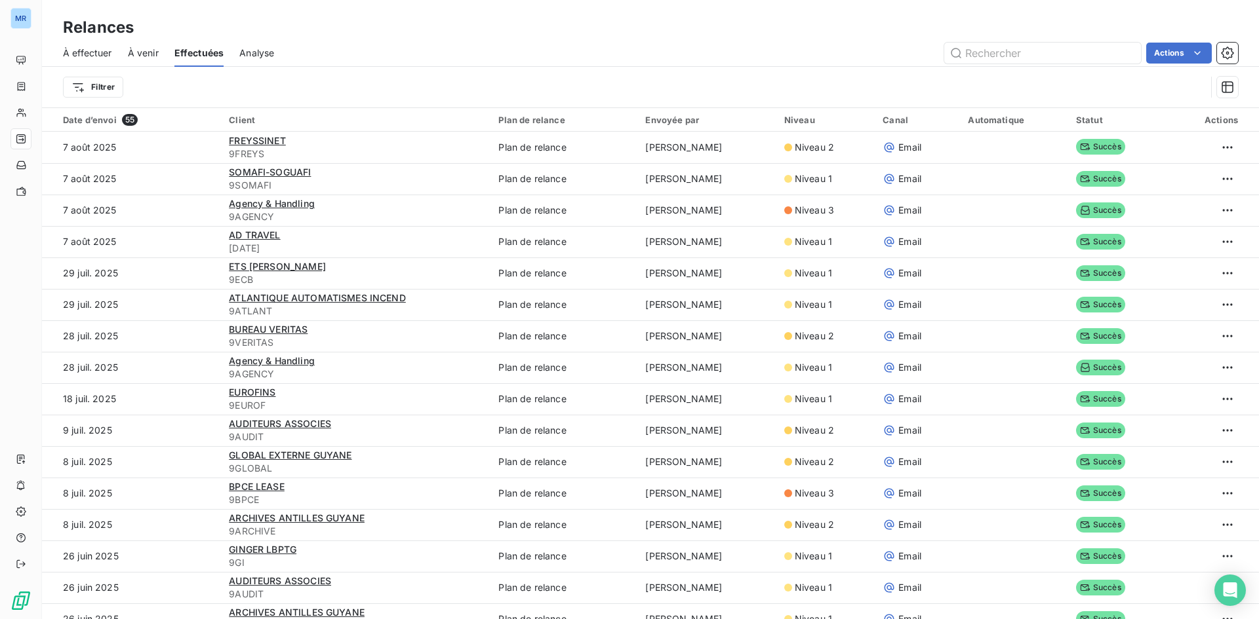
click at [541, 41] on html "MR Relances À effectuer À venir Effectuées Analyse Actions Filtrer Date d’envoi…" at bounding box center [629, 309] width 1259 height 619
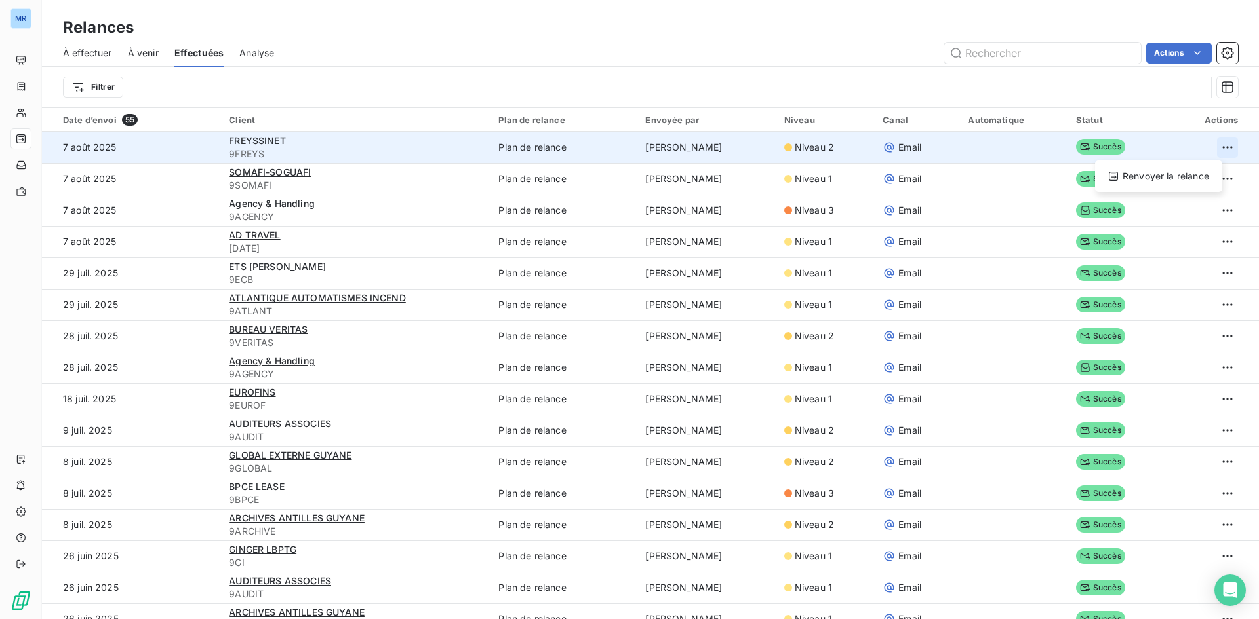
click at [1210, 149] on html "MR Relances À effectuer À venir Effectuées Analyse Actions Filtrer Date d’envoi…" at bounding box center [629, 309] width 1259 height 619
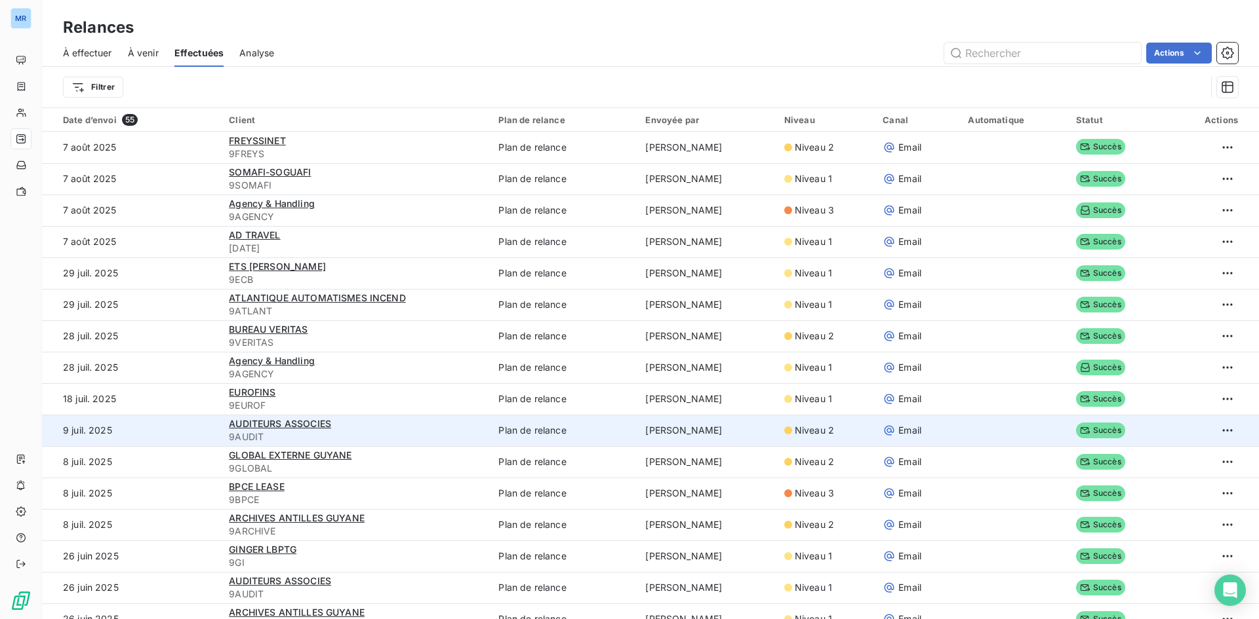
click at [1139, 427] on html "MR Relances À effectuer À venir Effectuées Analyse Actions Filtrer Date d’envoi…" at bounding box center [629, 309] width 1259 height 619
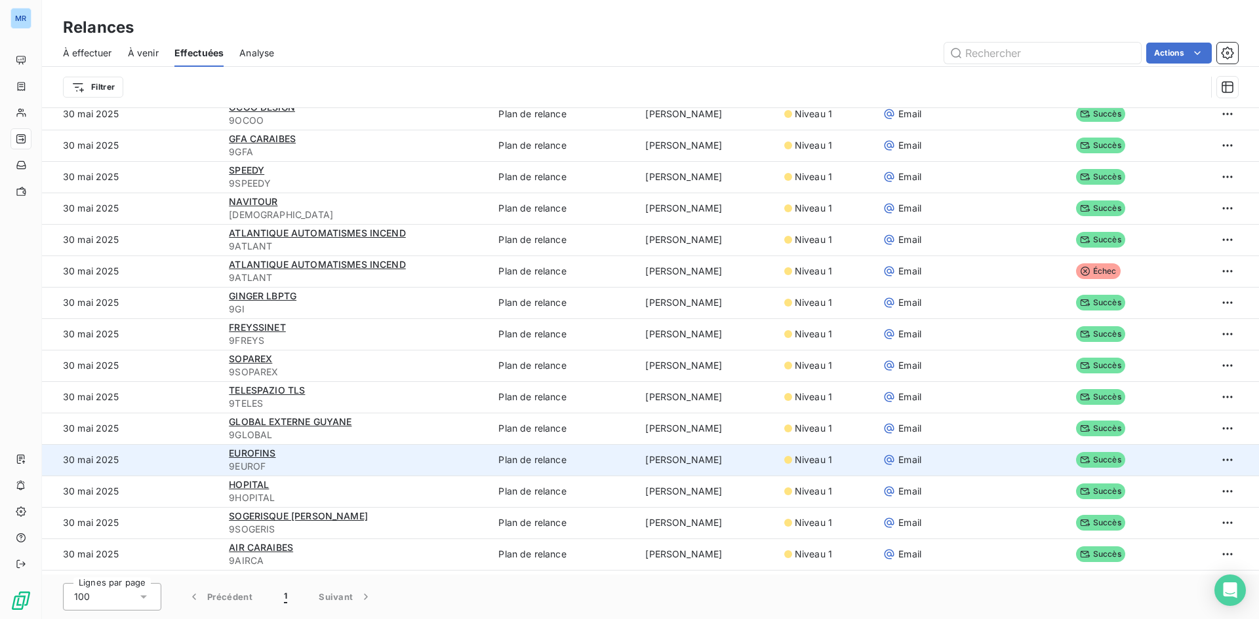
scroll to position [1244, 0]
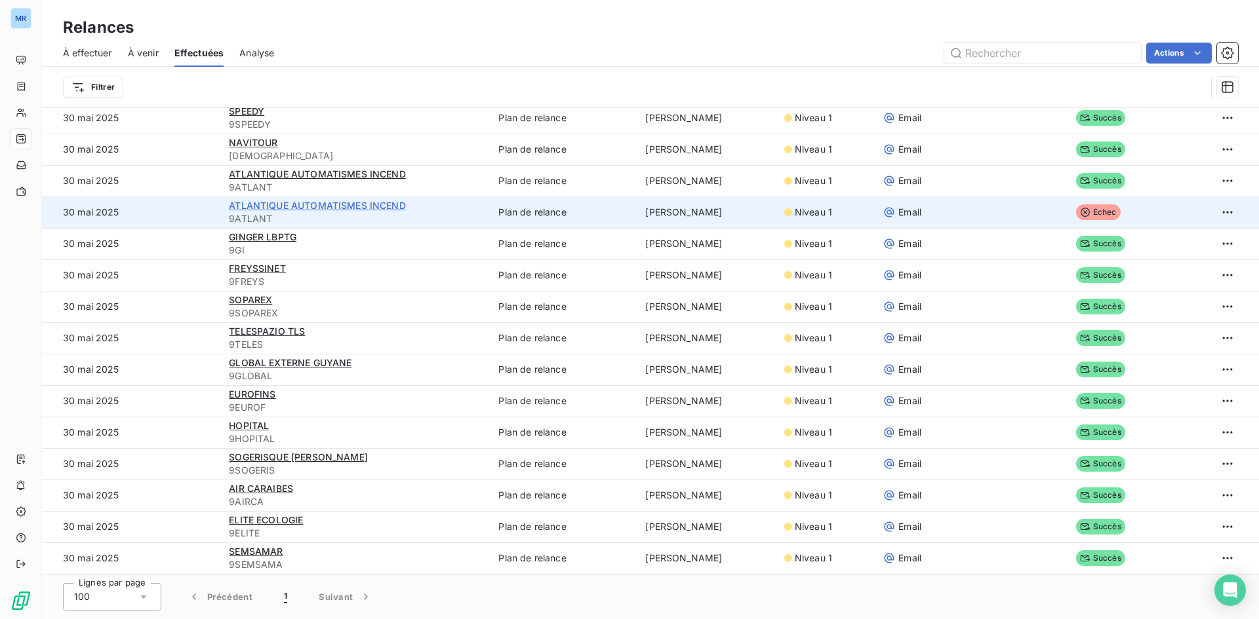
click at [340, 202] on span "ATLANTIQUE AUTOMATISMES INCEND" at bounding box center [317, 205] width 177 height 11
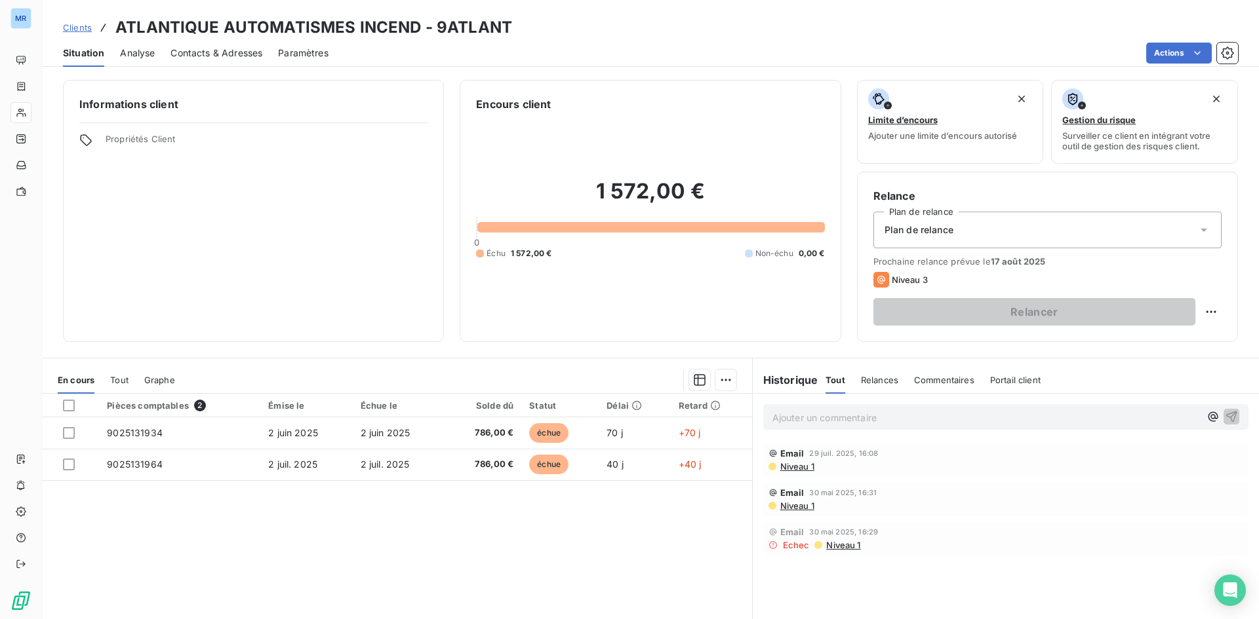
click at [220, 51] on span "Contacts & Adresses" at bounding box center [216, 53] width 92 height 13
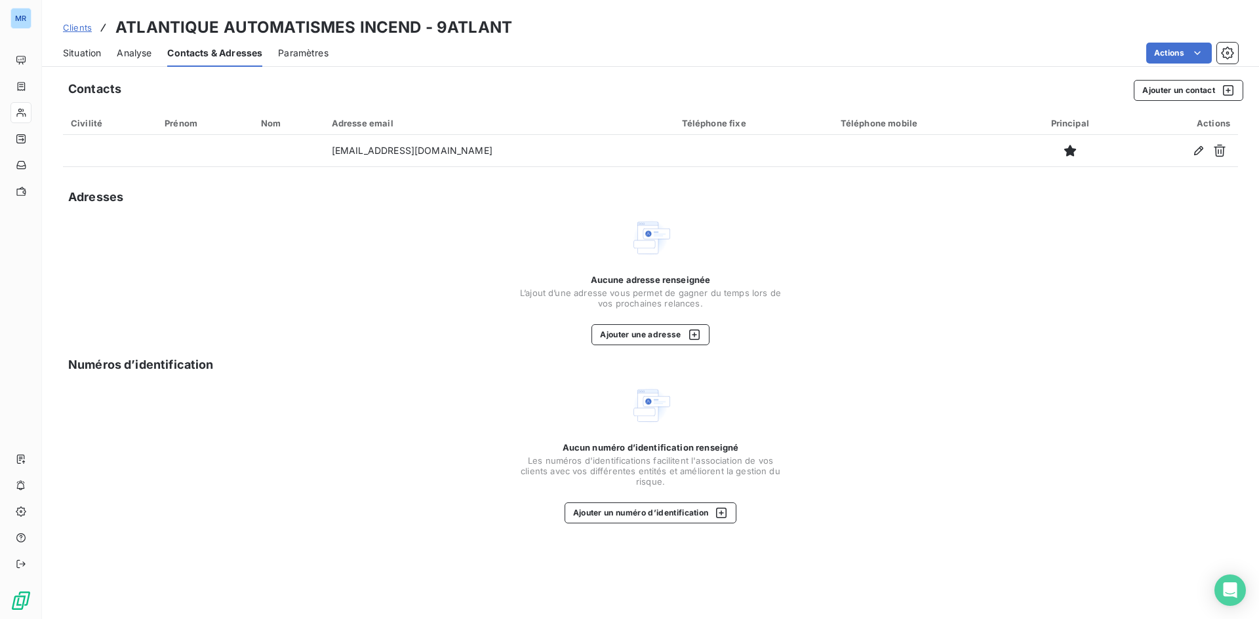
click at [88, 53] on span "Situation" at bounding box center [82, 53] width 38 height 13
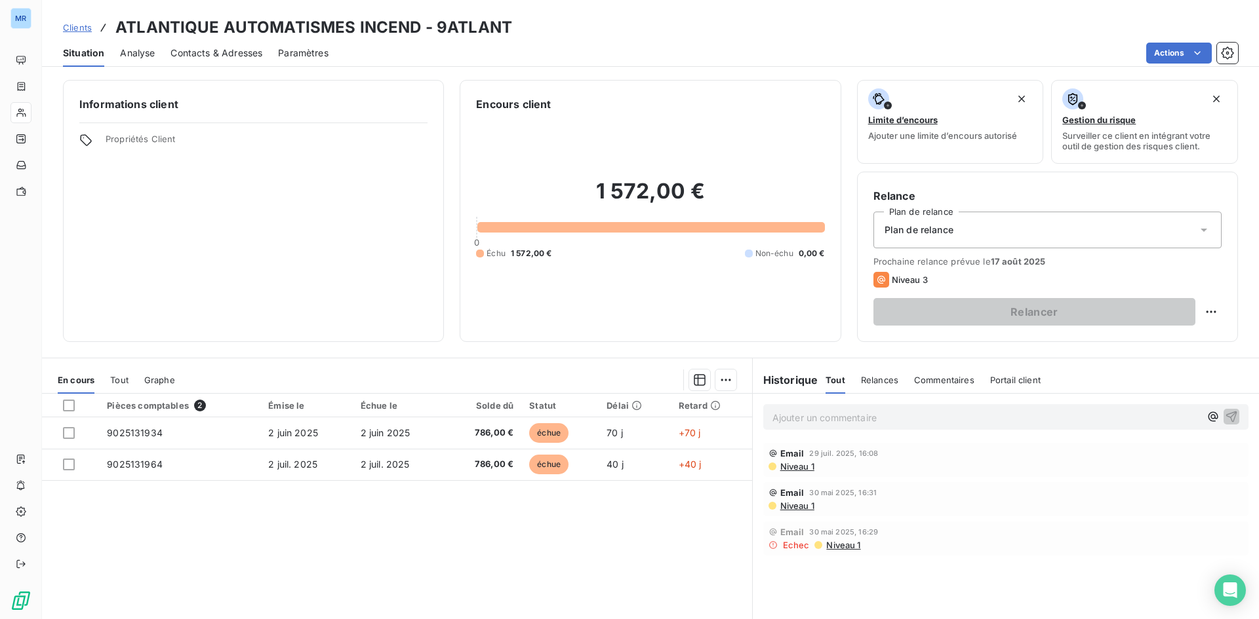
click at [290, 293] on div "Informations client Propriétés Client" at bounding box center [253, 211] width 381 height 262
click at [206, 55] on span "Contacts & Adresses" at bounding box center [216, 53] width 92 height 13
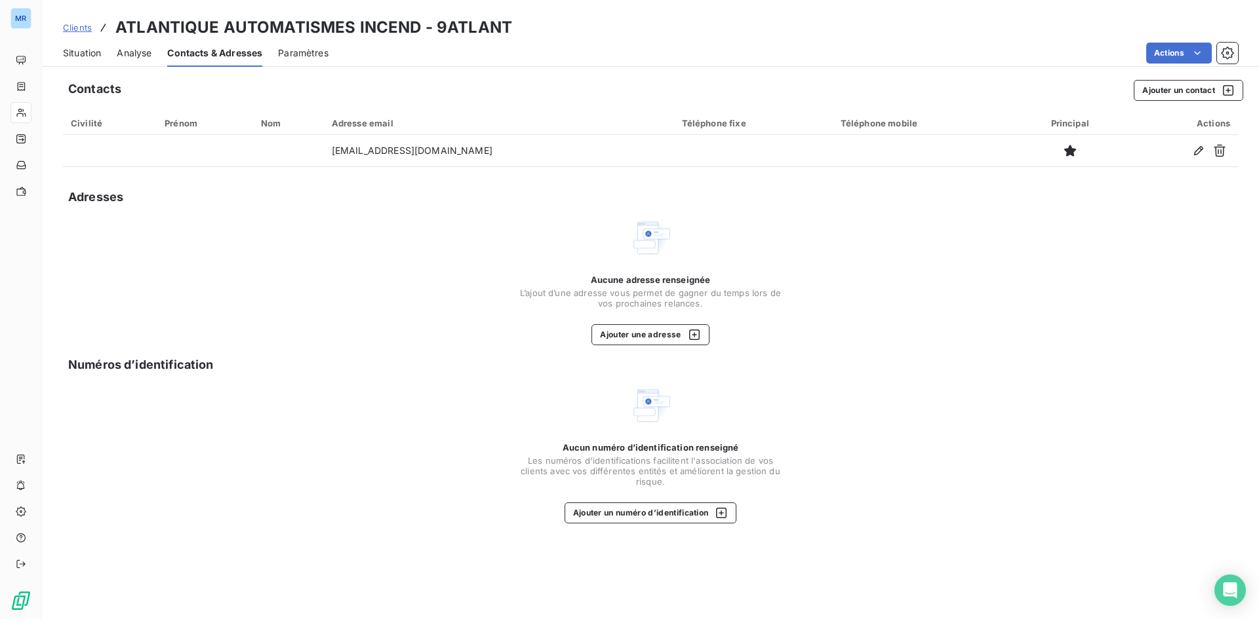
click at [210, 51] on span "Contacts & Adresses" at bounding box center [214, 53] width 95 height 13
click at [91, 56] on span "Situation" at bounding box center [82, 53] width 38 height 13
